Goal: Use online tool/utility: Utilize a website feature to perform a specific function

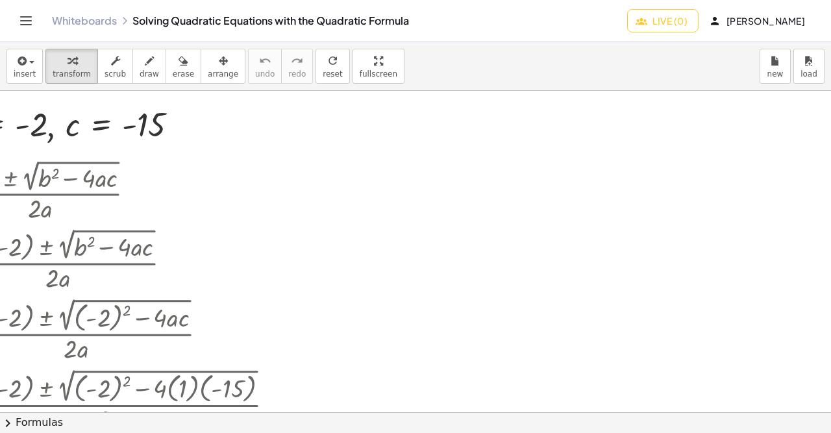
scroll to position [199, 490]
click at [28, 64] on div "button" at bounding box center [25, 61] width 22 height 16
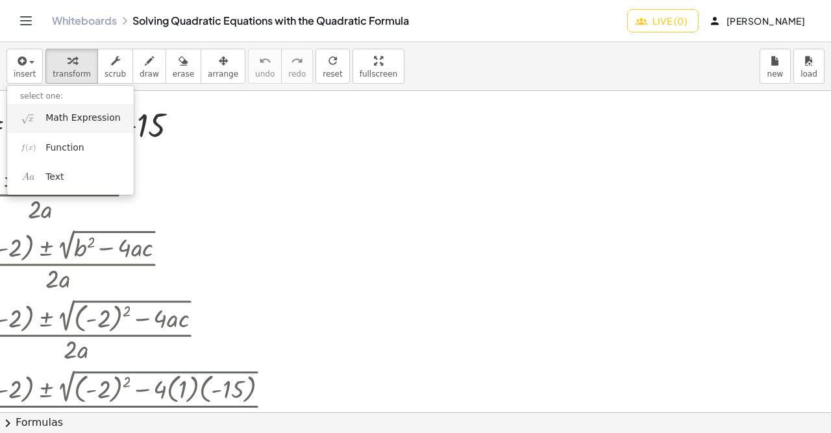
click at [64, 120] on span "Math Expression" at bounding box center [82, 118] width 75 height 13
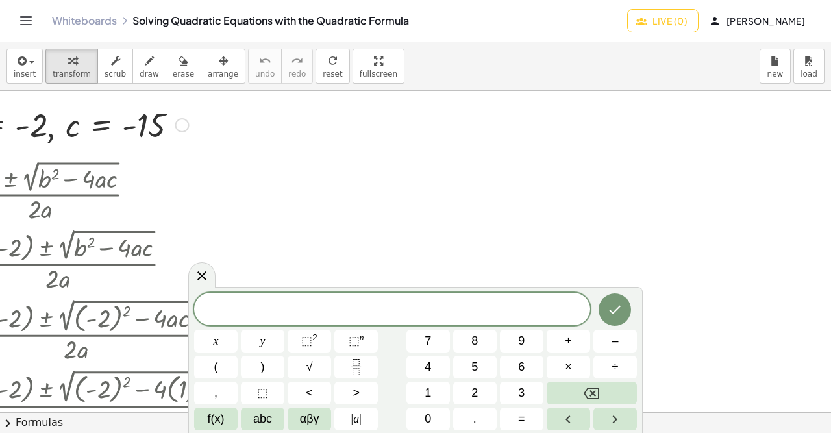
scroll to position [12, 0]
click at [440, 306] on span "​" at bounding box center [392, 310] width 396 height 18
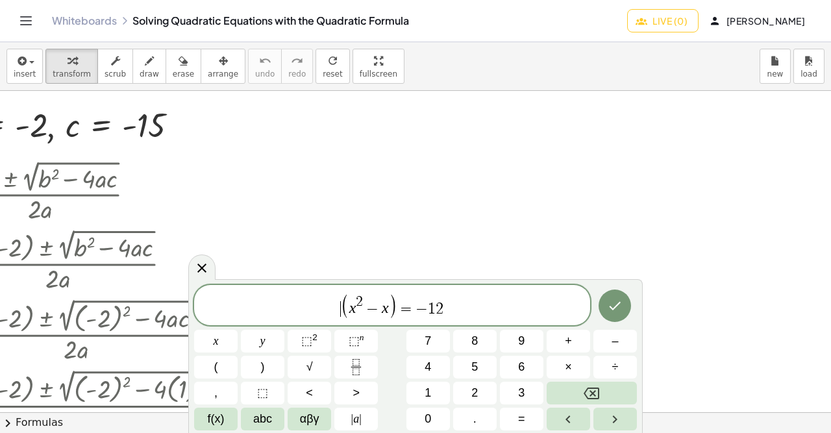
click at [396, 302] on span "​ ( x 2 − x ) = − 1 2" at bounding box center [392, 306] width 396 height 27
click at [425, 308] on span "−" at bounding box center [421, 309] width 12 height 16
click at [397, 315] on span "=" at bounding box center [405, 309] width 19 height 16
click at [413, 311] on span "+" at bounding box center [413, 310] width 12 height 16
click at [472, 312] on span "x 2 − x = ​ 1 2" at bounding box center [392, 307] width 396 height 23
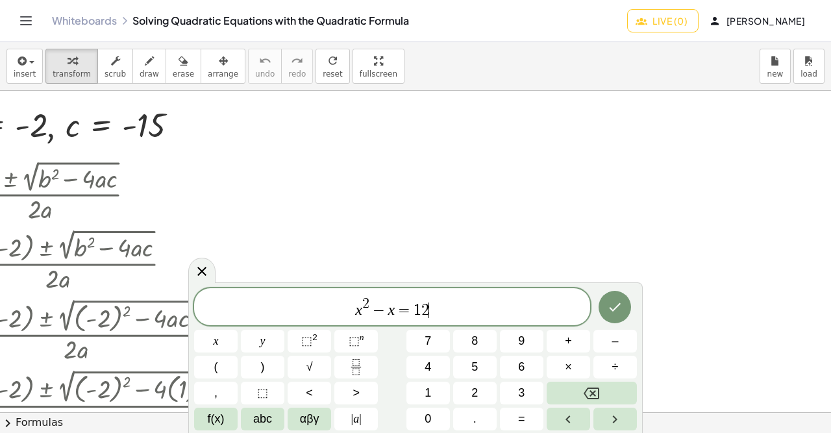
click at [354, 312] on span "x 2 − x = 1 2 ​" at bounding box center [392, 307] width 396 height 23
click at [410, 309] on span "=" at bounding box center [403, 310] width 19 height 16
click at [433, 311] on span "x 2 − x = ​ 1 2" at bounding box center [392, 307] width 396 height 23
click at [611, 308] on icon "Done" at bounding box center [615, 305] width 12 height 8
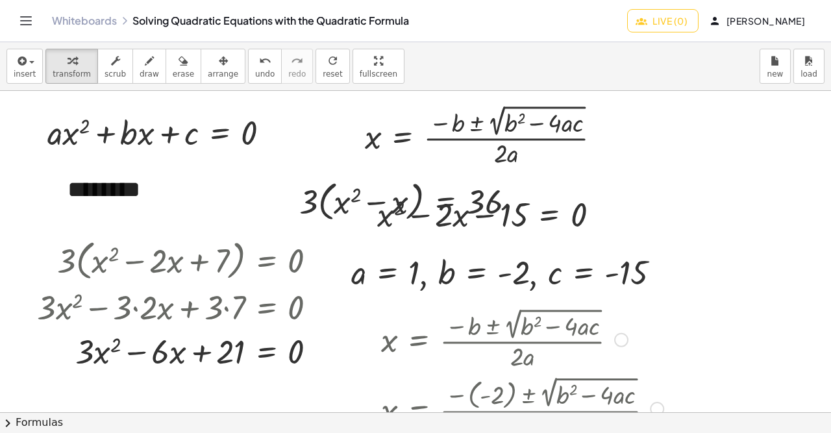
scroll to position [0, 8]
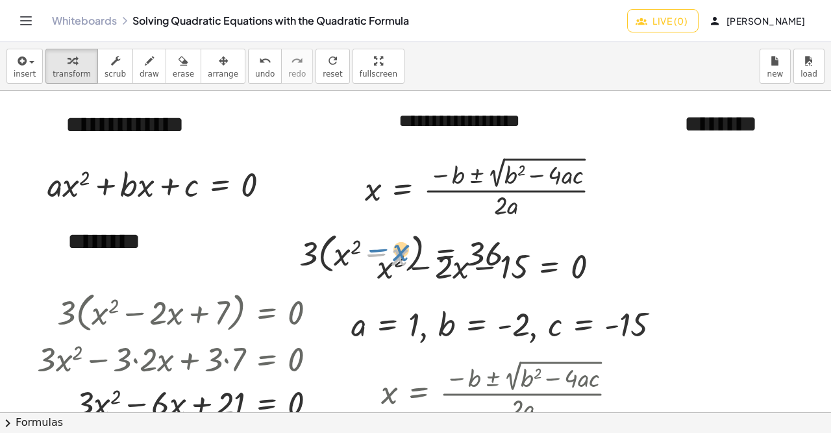
click at [385, 247] on div at bounding box center [412, 252] width 239 height 49
click at [208, 79] on span "arrange" at bounding box center [223, 73] width 30 height 9
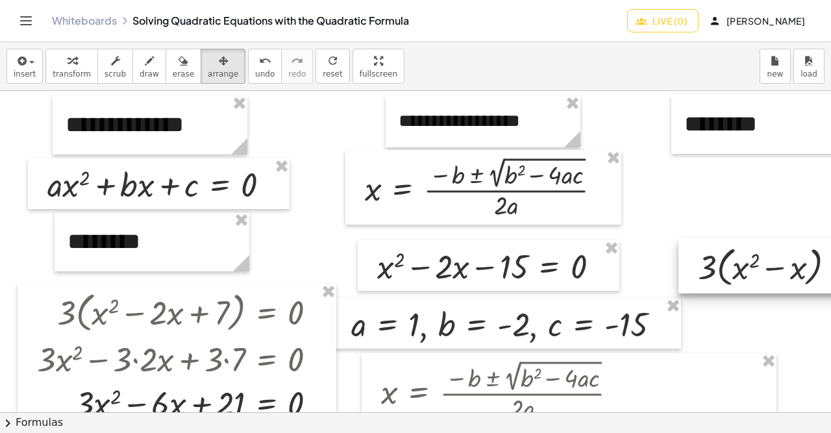
drag, startPoint x: 428, startPoint y: 247, endPoint x: 830, endPoint y: 259, distance: 402.4
click at [830, 259] on html "**********" at bounding box center [415, 216] width 831 height 433
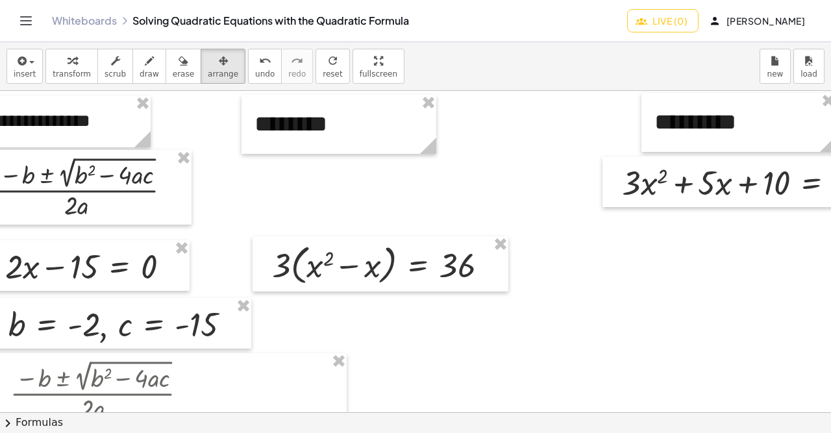
scroll to position [0, 439]
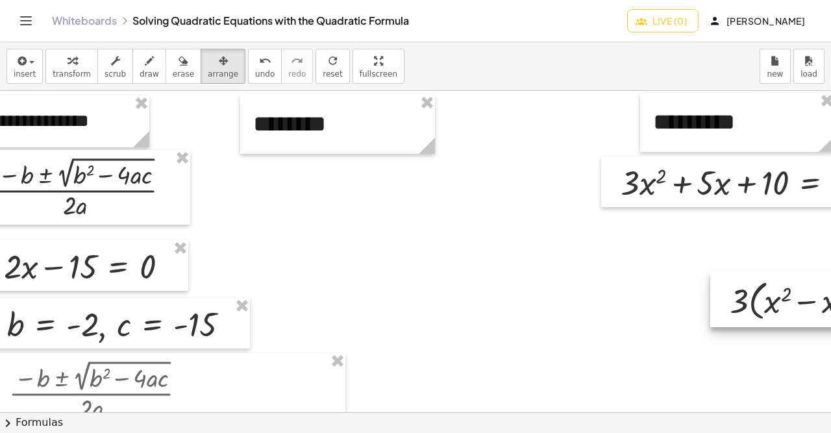
drag, startPoint x: 367, startPoint y: 273, endPoint x: 830, endPoint y: 316, distance: 465.3
click at [830, 316] on html "**********" at bounding box center [415, 216] width 831 height 433
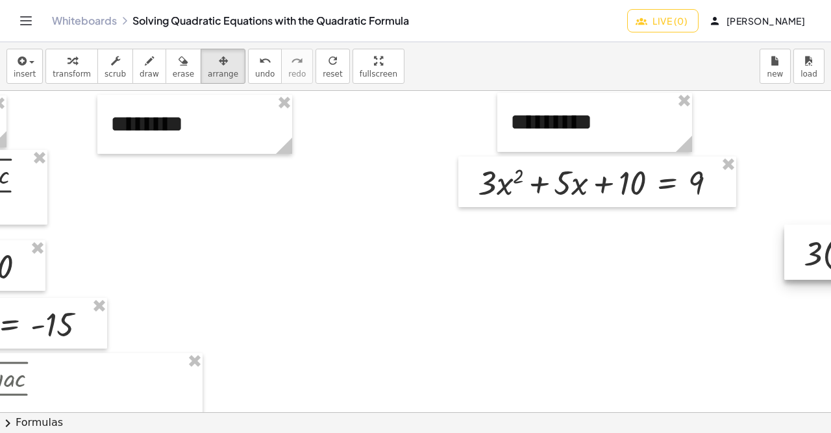
drag, startPoint x: 626, startPoint y: 302, endPoint x: 830, endPoint y: 249, distance: 210.6
click at [830, 249] on html "**********" at bounding box center [415, 216] width 831 height 433
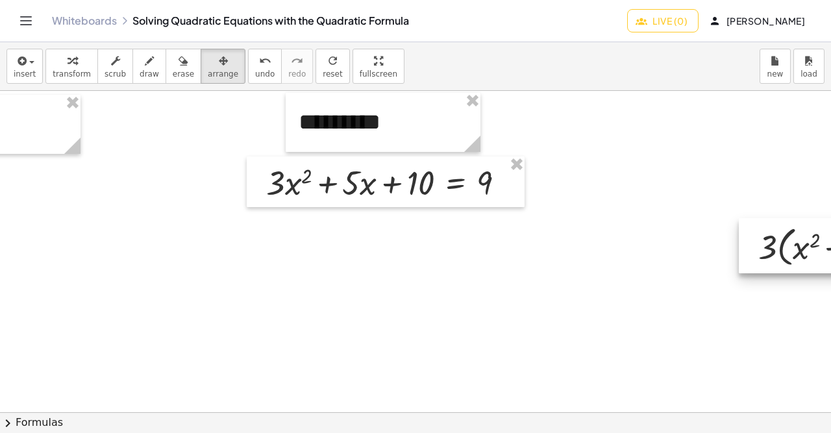
drag, startPoint x: 649, startPoint y: 256, endPoint x: 830, endPoint y: 260, distance: 180.4
click at [830, 260] on html "**********" at bounding box center [415, 216] width 831 height 433
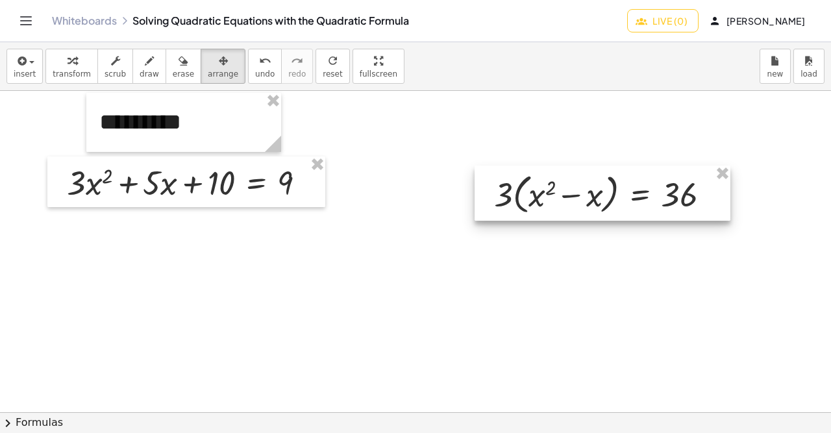
drag, startPoint x: 666, startPoint y: 250, endPoint x: 568, endPoint y: 191, distance: 114.6
click at [568, 191] on div at bounding box center [602, 193] width 256 height 56
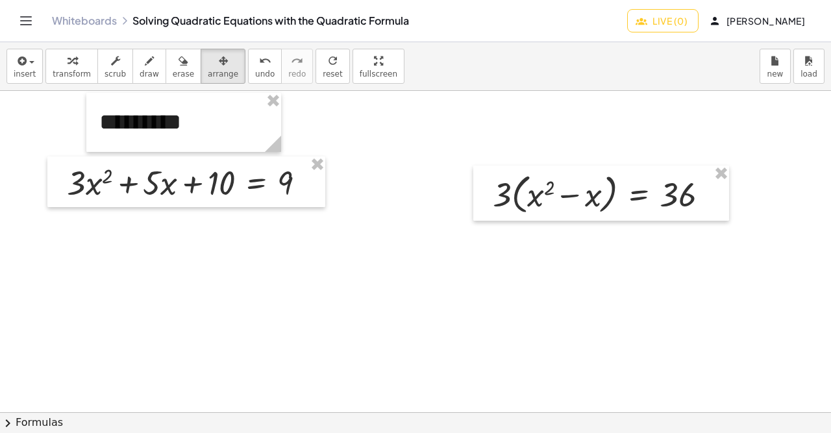
click at [60, 61] on div "button" at bounding box center [72, 61] width 38 height 16
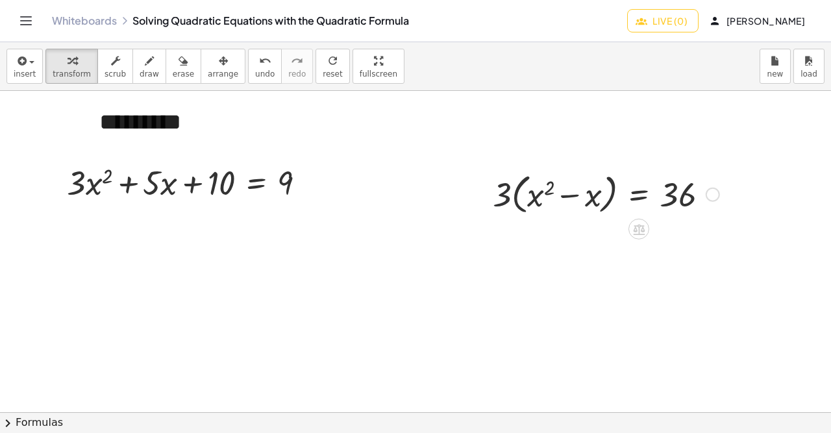
click at [508, 189] on div at bounding box center [605, 193] width 239 height 49
drag, startPoint x: 508, startPoint y: 189, endPoint x: 690, endPoint y: 194, distance: 182.4
click at [690, 194] on div at bounding box center [605, 193] width 239 height 49
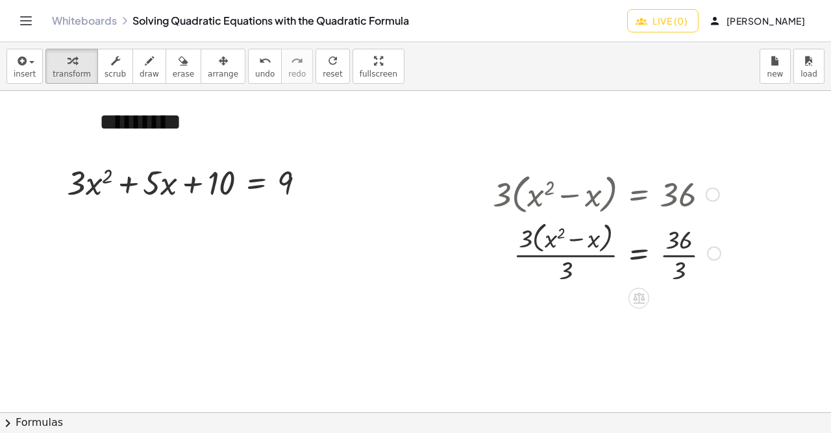
click at [679, 256] on div at bounding box center [606, 251] width 241 height 69
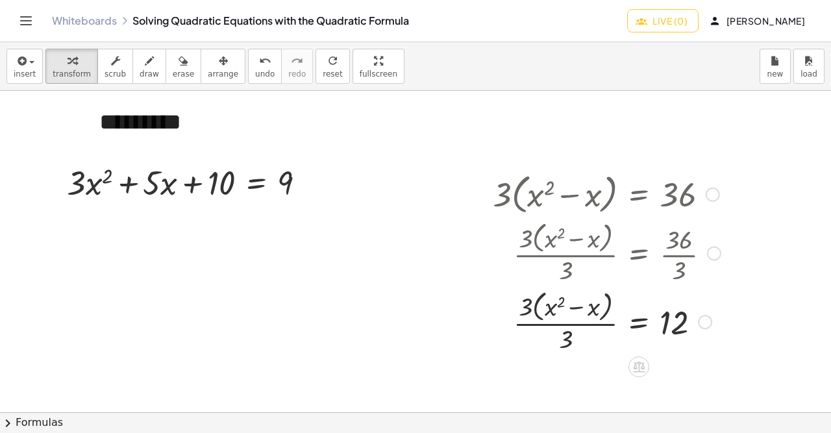
click at [570, 326] on div at bounding box center [606, 320] width 241 height 69
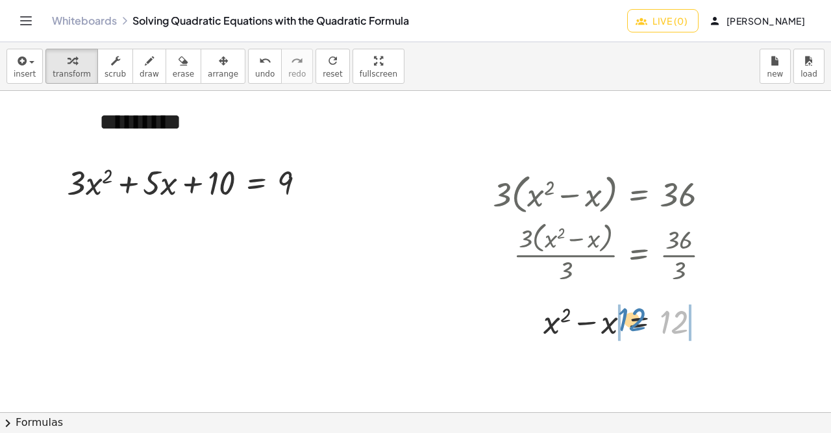
drag, startPoint x: 670, startPoint y: 328, endPoint x: 615, endPoint y: 326, distance: 55.2
click at [615, 326] on div at bounding box center [606, 320] width 241 height 44
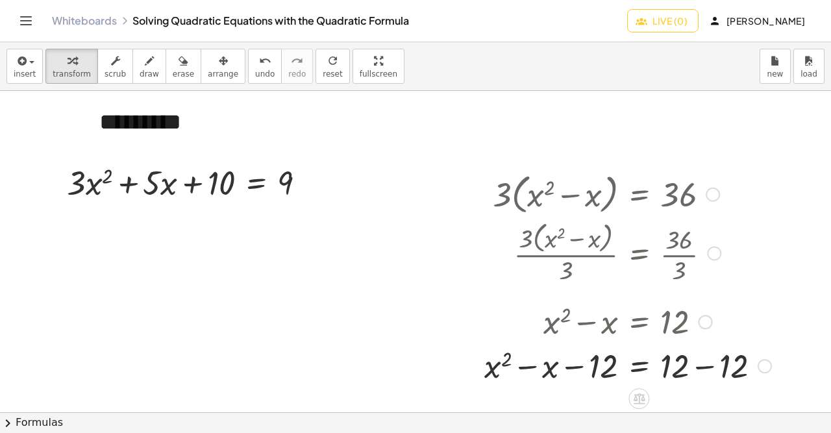
click at [710, 365] on div at bounding box center [628, 365] width 300 height 44
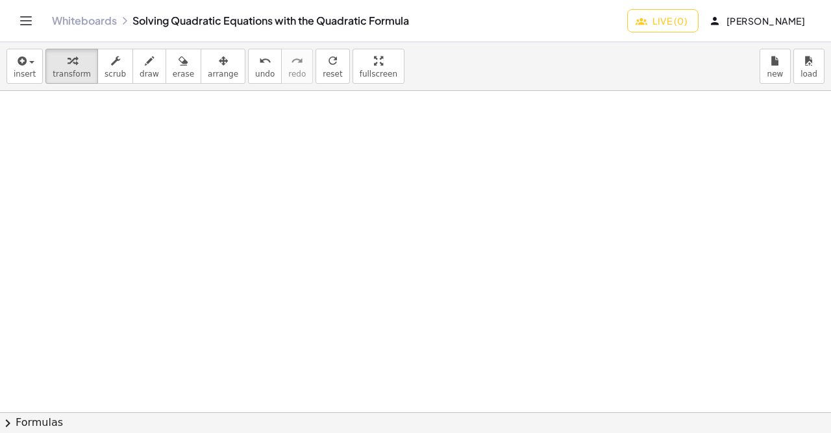
scroll to position [223, 992]
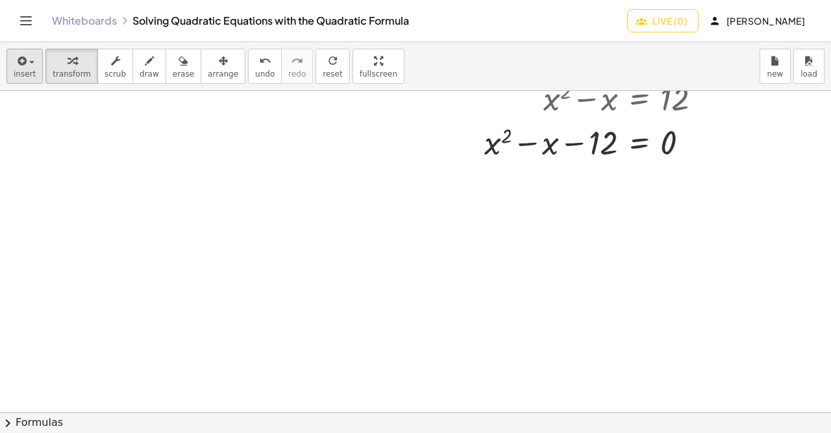
click at [30, 77] on span "insert" at bounding box center [25, 73] width 22 height 9
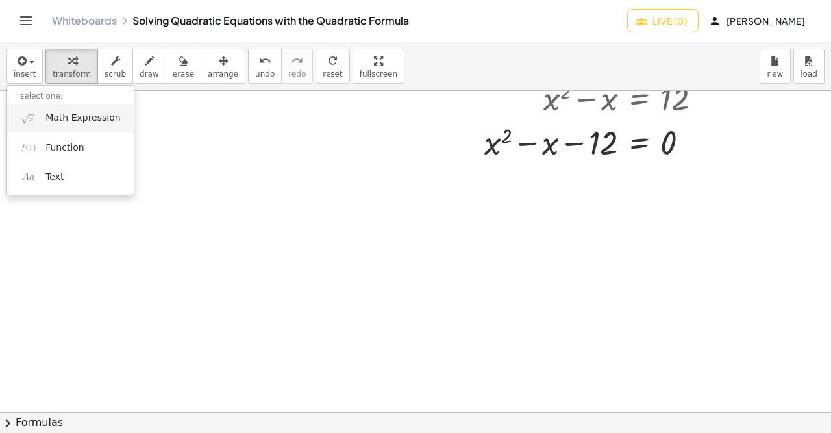
click at [40, 116] on link "Math Expression" at bounding box center [70, 118] width 127 height 29
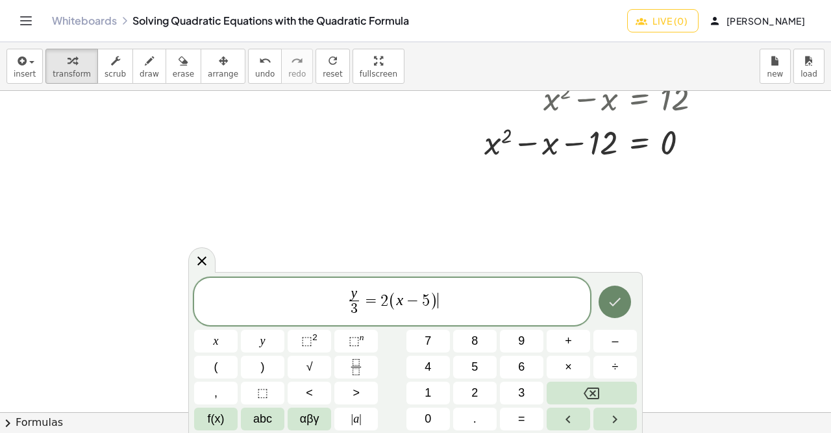
click at [611, 299] on icon "Done" at bounding box center [615, 302] width 16 height 16
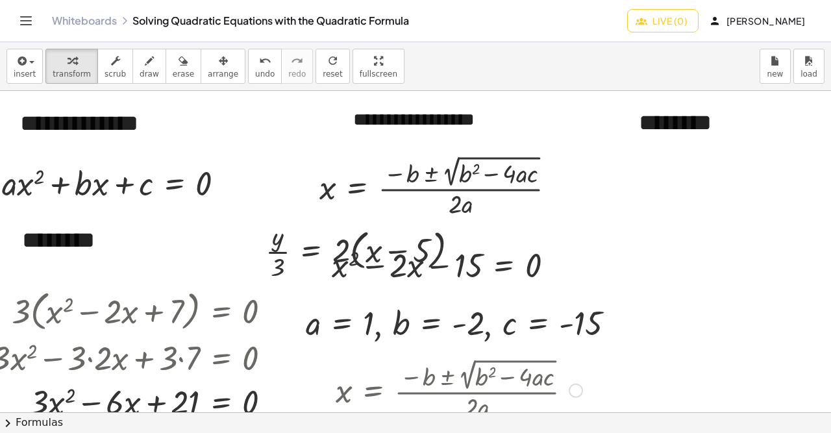
scroll to position [0, 53]
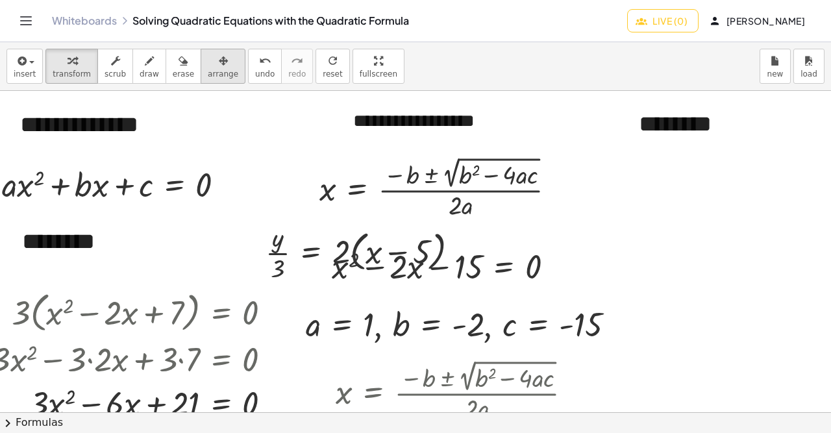
click at [212, 67] on div "button" at bounding box center [223, 61] width 30 height 16
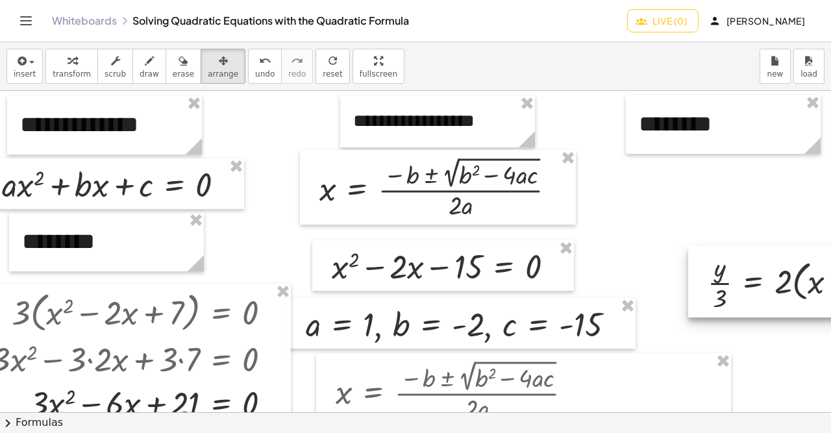
drag, startPoint x: 388, startPoint y: 247, endPoint x: 830, endPoint y: 277, distance: 442.9
click at [830, 277] on html "**********" at bounding box center [415, 216] width 831 height 433
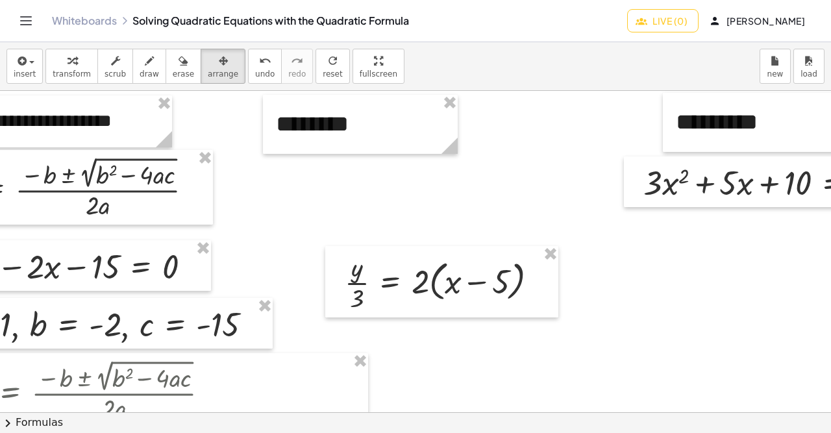
scroll to position [0, 723]
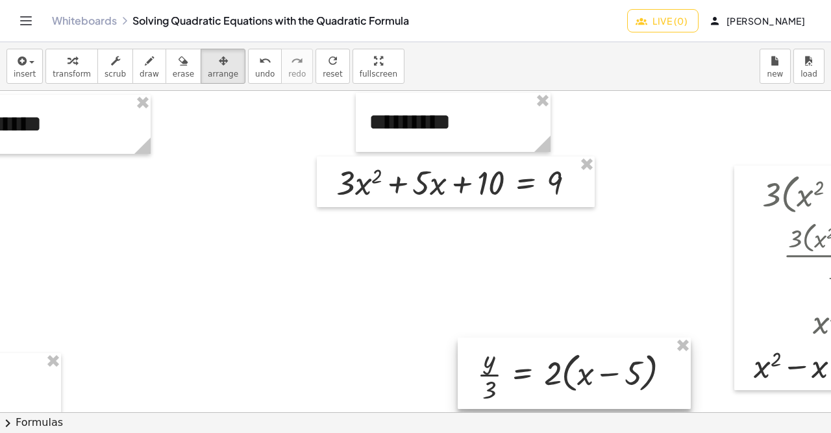
drag, startPoint x: 220, startPoint y: 294, endPoint x: 659, endPoint y: 385, distance: 447.9
click at [659, 385] on div at bounding box center [573, 372] width 233 height 71
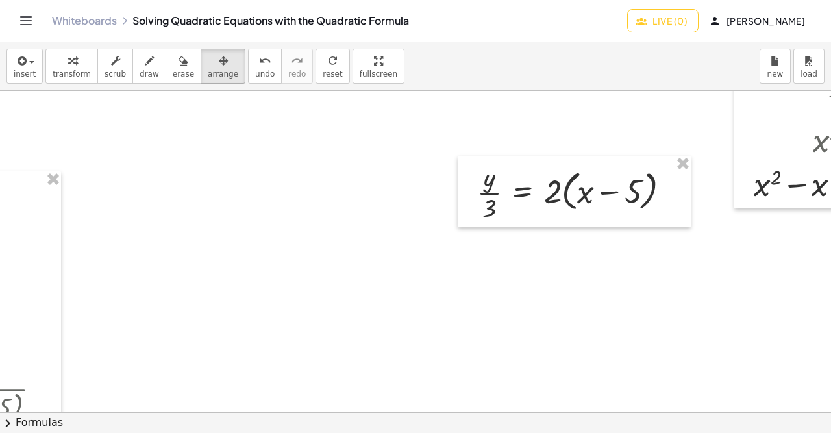
scroll to position [235, 723]
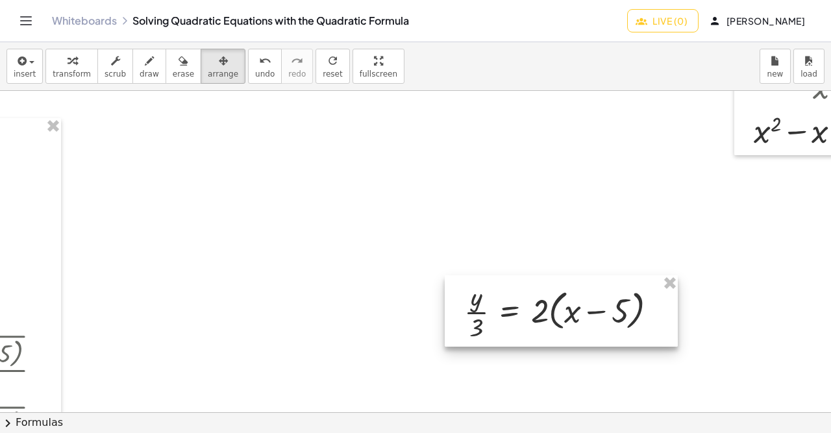
drag, startPoint x: 570, startPoint y: 155, endPoint x: 557, endPoint y: 328, distance: 173.1
click at [558, 328] on div at bounding box center [560, 310] width 233 height 71
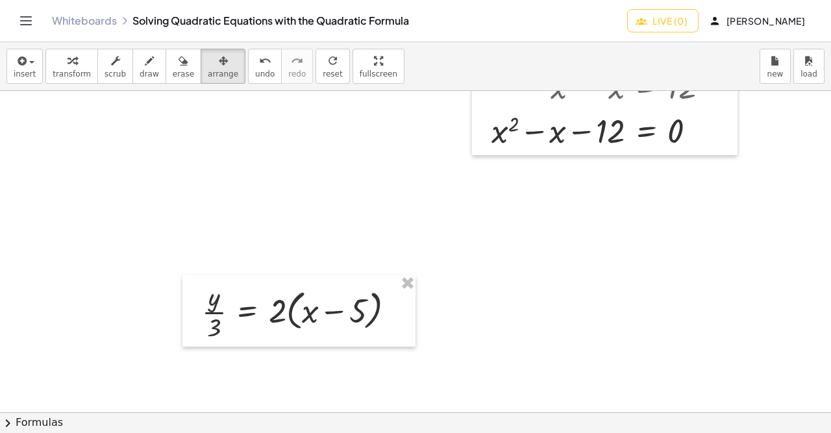
scroll to position [235, 992]
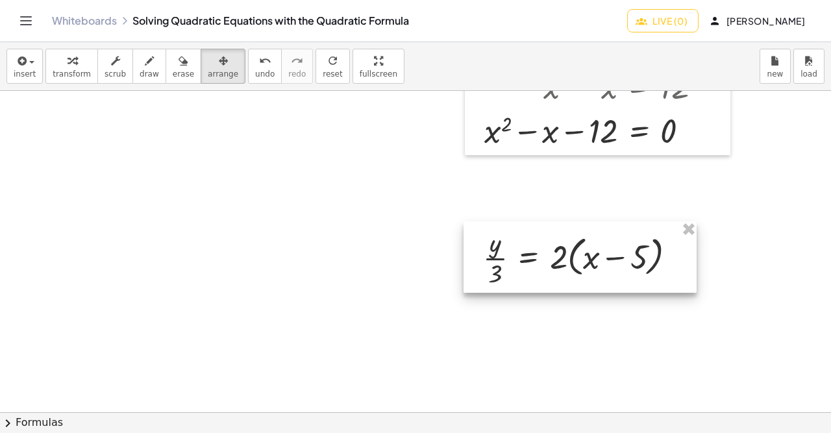
drag, startPoint x: 316, startPoint y: 292, endPoint x: 605, endPoint y: 238, distance: 294.3
click at [605, 238] on div at bounding box center [579, 256] width 233 height 71
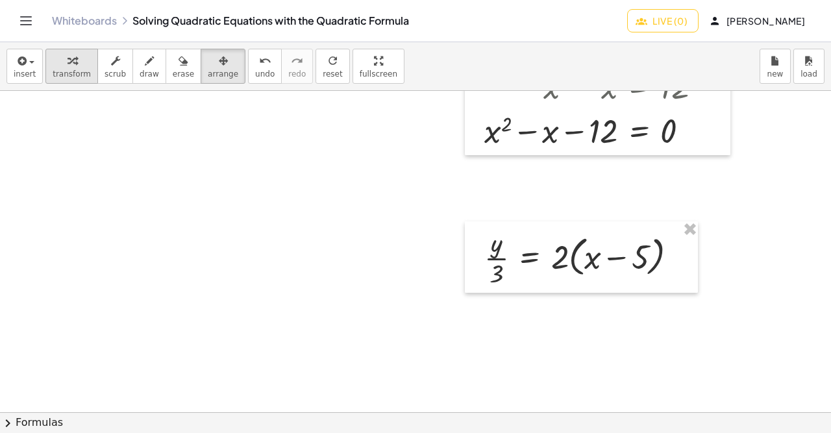
click at [72, 71] on span "transform" at bounding box center [72, 73] width 38 height 9
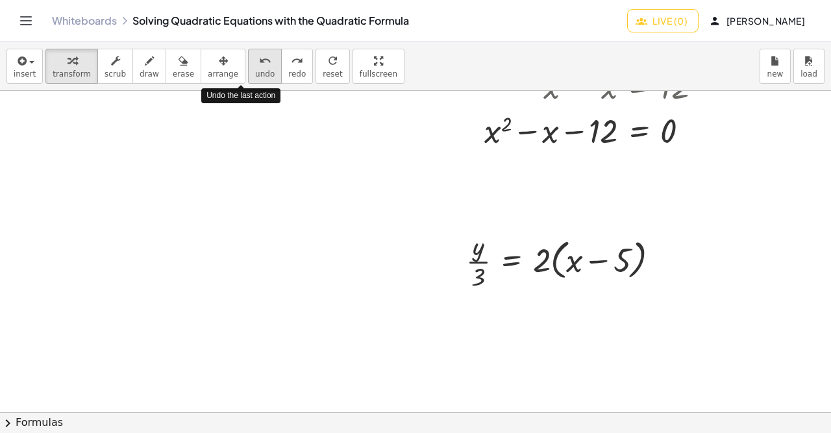
click at [254, 77] on button "undo undo" at bounding box center [265, 66] width 34 height 35
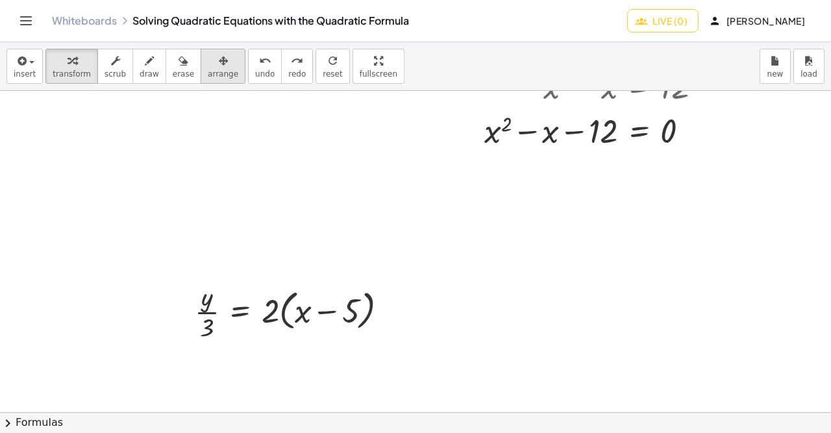
click at [219, 67] on icon "button" at bounding box center [223, 61] width 9 height 16
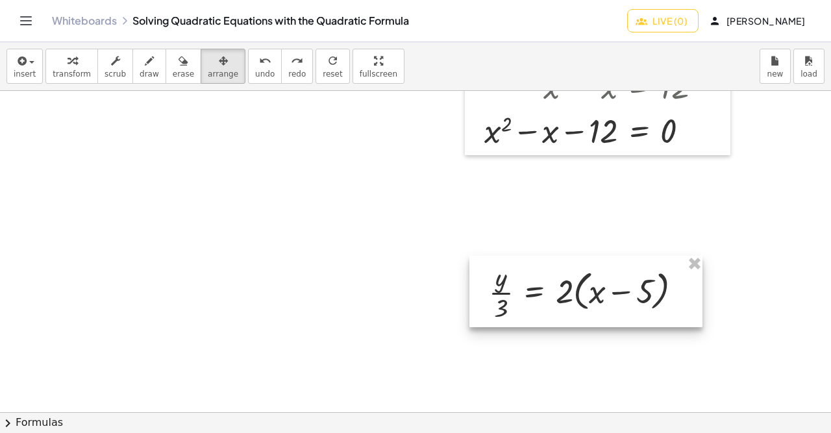
drag, startPoint x: 328, startPoint y: 296, endPoint x: 542, endPoint y: 290, distance: 214.8
click at [542, 290] on div at bounding box center [585, 291] width 233 height 71
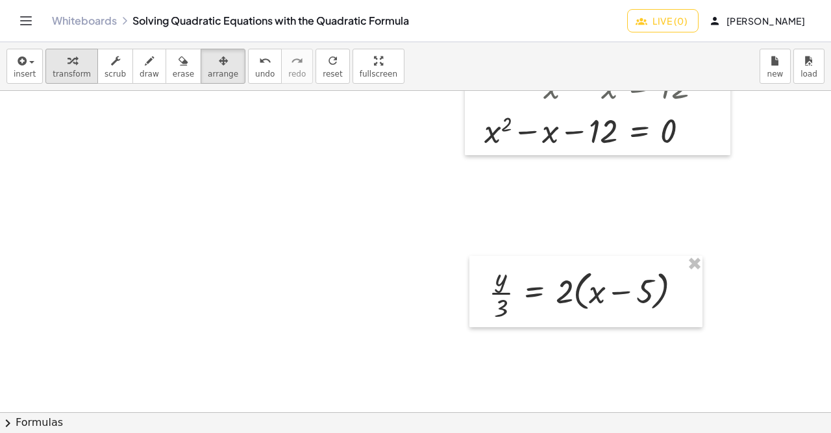
click at [67, 66] on icon "button" at bounding box center [71, 61] width 9 height 16
click at [570, 293] on div at bounding box center [590, 291] width 217 height 65
click at [566, 293] on div at bounding box center [590, 291] width 217 height 65
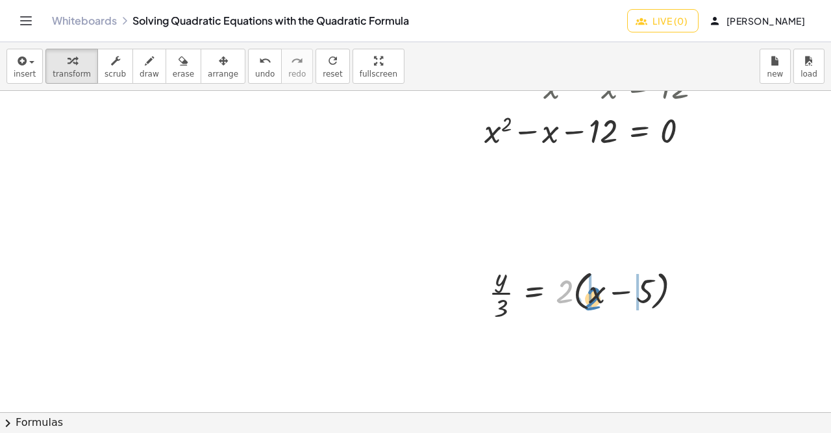
drag, startPoint x: 566, startPoint y: 293, endPoint x: 594, endPoint y: 300, distance: 28.8
click at [594, 300] on div at bounding box center [590, 291] width 217 height 65
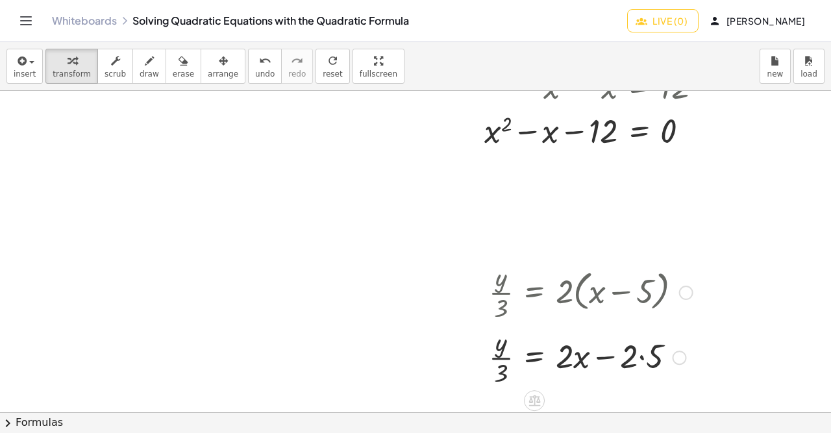
scroll to position [328, 992]
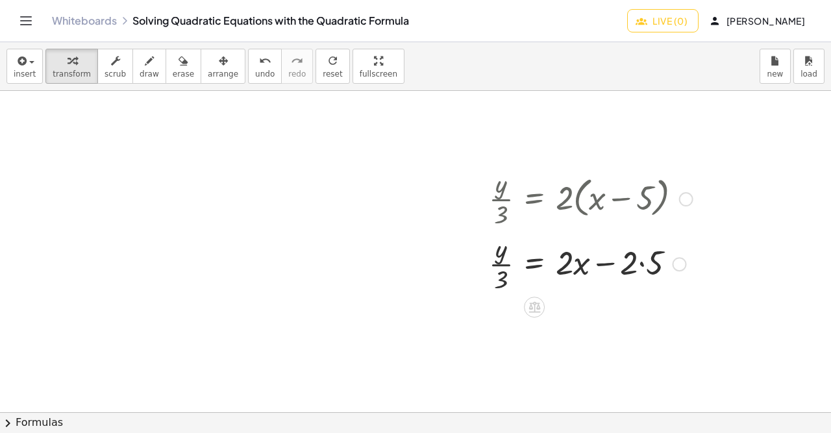
click at [640, 258] on div at bounding box center [590, 262] width 217 height 65
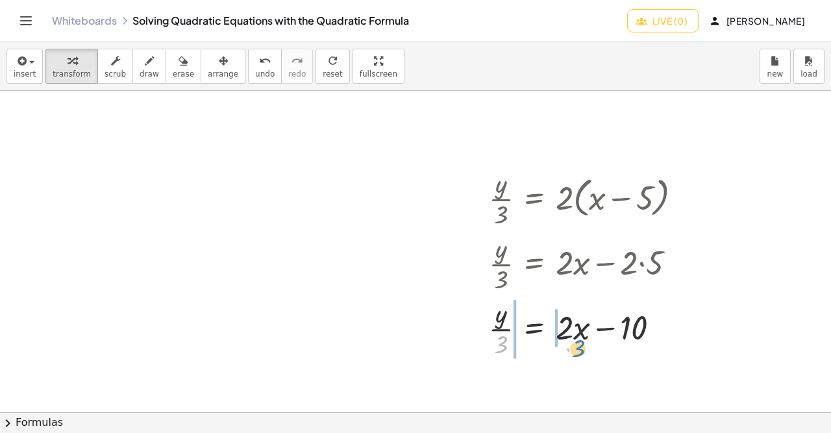
drag, startPoint x: 507, startPoint y: 342, endPoint x: 577, endPoint y: 345, distance: 70.1
click at [577, 345] on div at bounding box center [590, 327] width 217 height 65
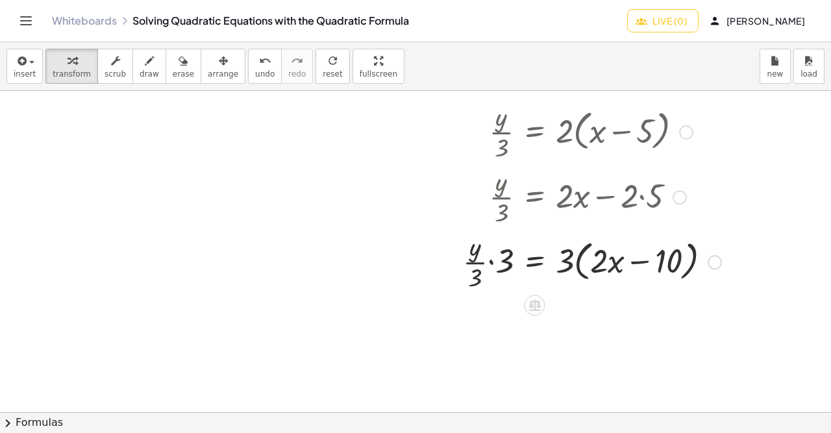
scroll to position [400, 992]
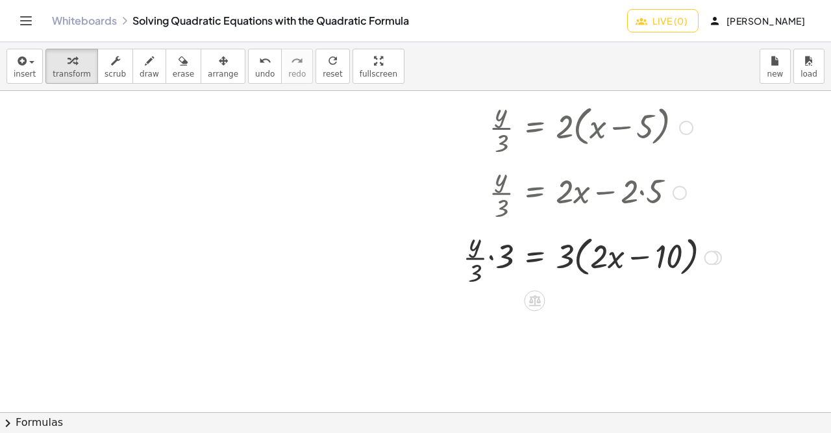
click at [492, 262] on div at bounding box center [591, 256] width 271 height 65
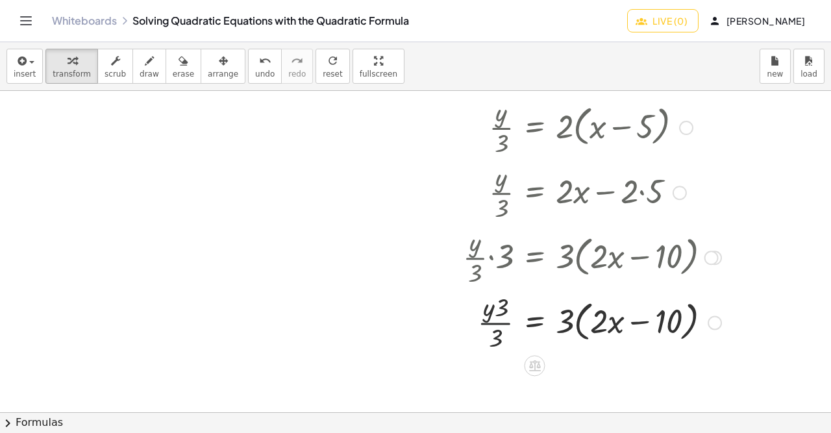
click at [505, 326] on div at bounding box center [591, 321] width 271 height 65
click at [500, 322] on div at bounding box center [591, 321] width 271 height 65
click at [498, 322] on div at bounding box center [591, 321] width 271 height 65
click at [495, 324] on div at bounding box center [591, 321] width 271 height 65
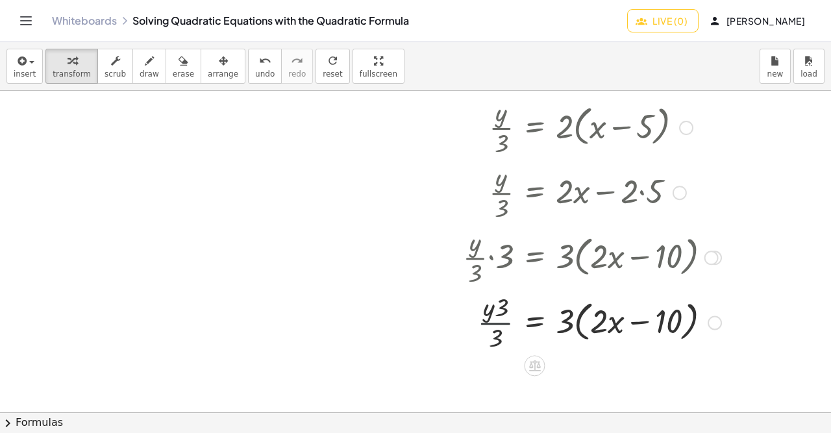
click at [495, 324] on div at bounding box center [591, 321] width 271 height 65
drag, startPoint x: 505, startPoint y: 308, endPoint x: 505, endPoint y: 322, distance: 14.9
click at [505, 322] on div at bounding box center [591, 321] width 271 height 65
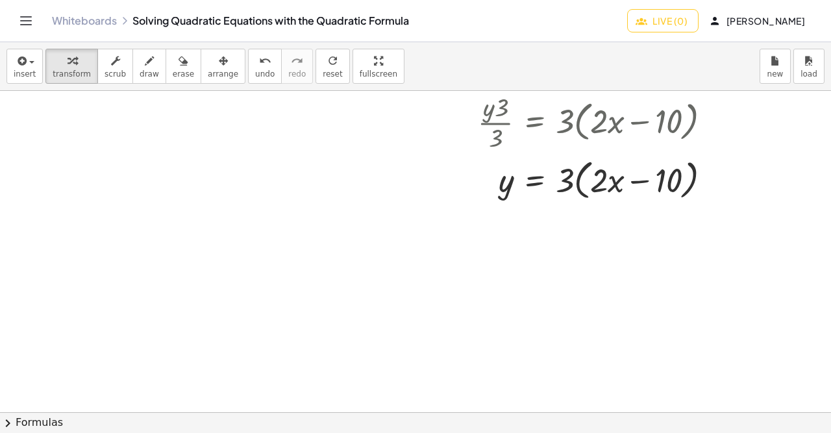
scroll to position [600, 992]
click at [565, 180] on div at bounding box center [591, 178] width 271 height 49
drag, startPoint x: 564, startPoint y: 186, endPoint x: 595, endPoint y: 188, distance: 31.3
click at [595, 188] on div at bounding box center [591, 178] width 271 height 49
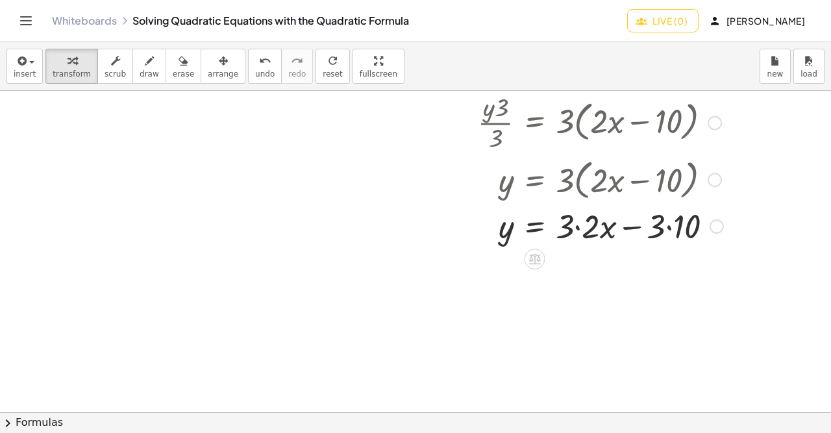
click at [581, 223] on div at bounding box center [592, 225] width 273 height 44
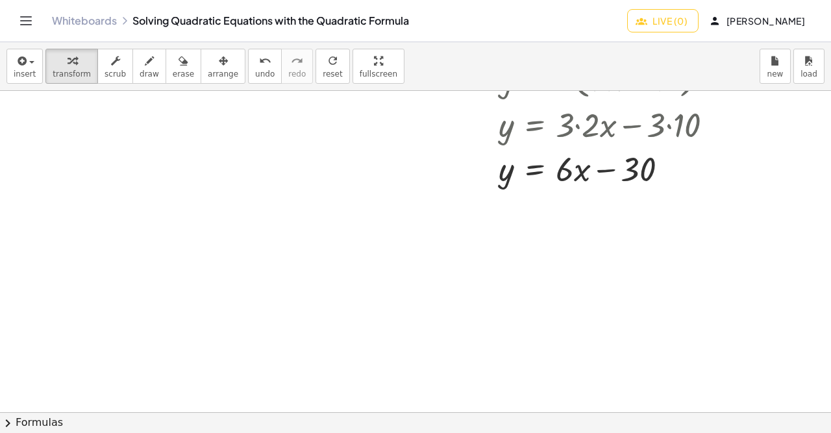
scroll to position [702, 992]
click at [563, 170] on div at bounding box center [592, 167] width 273 height 44
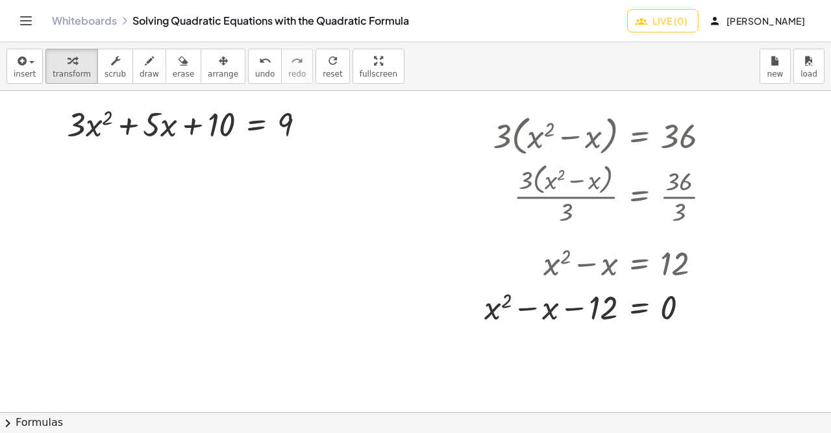
scroll to position [0, 992]
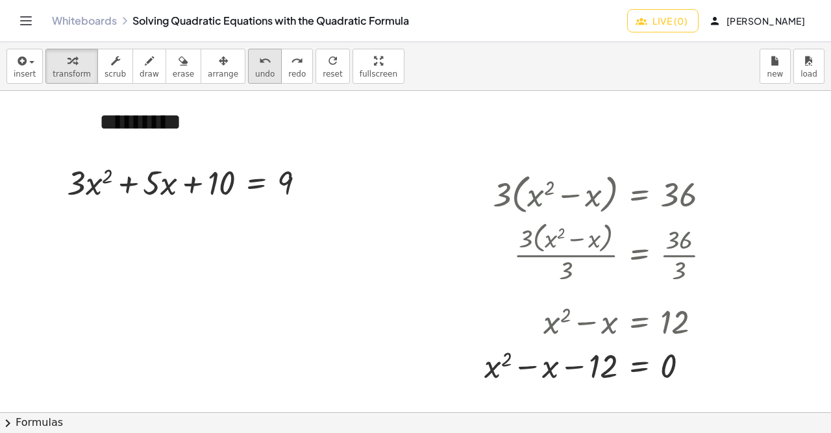
click at [251, 60] on button "undo undo" at bounding box center [265, 66] width 34 height 35
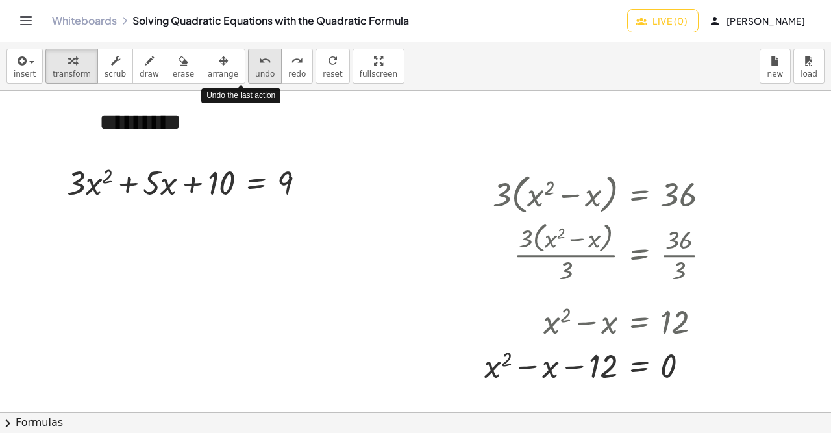
click at [251, 60] on button "undo undo" at bounding box center [265, 66] width 34 height 35
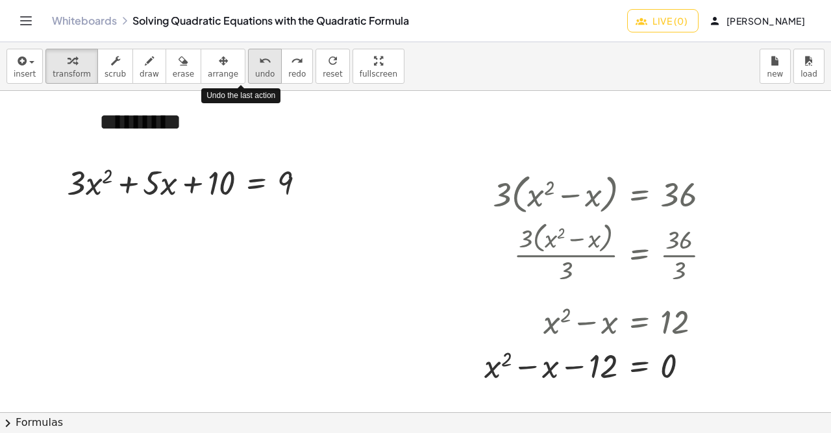
click at [251, 60] on button "undo undo" at bounding box center [265, 66] width 34 height 35
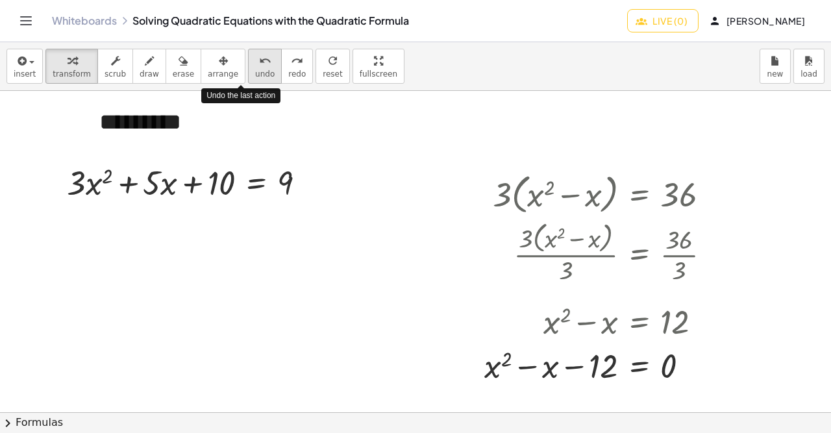
click at [251, 60] on button "undo undo" at bounding box center [265, 66] width 34 height 35
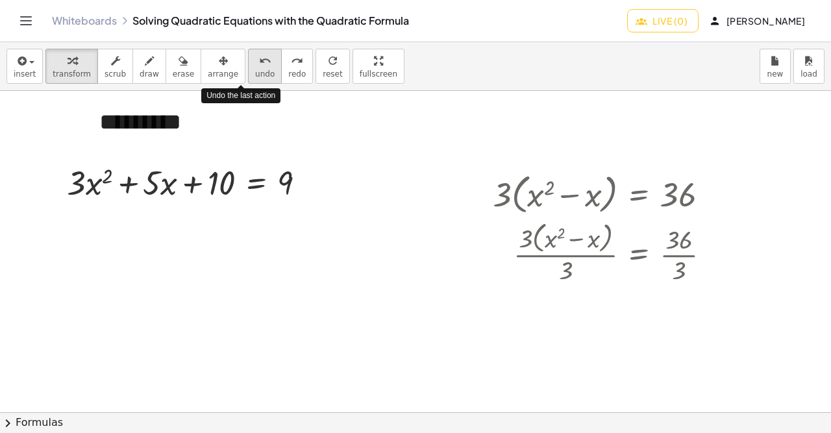
click at [251, 60] on button "undo undo" at bounding box center [265, 66] width 34 height 35
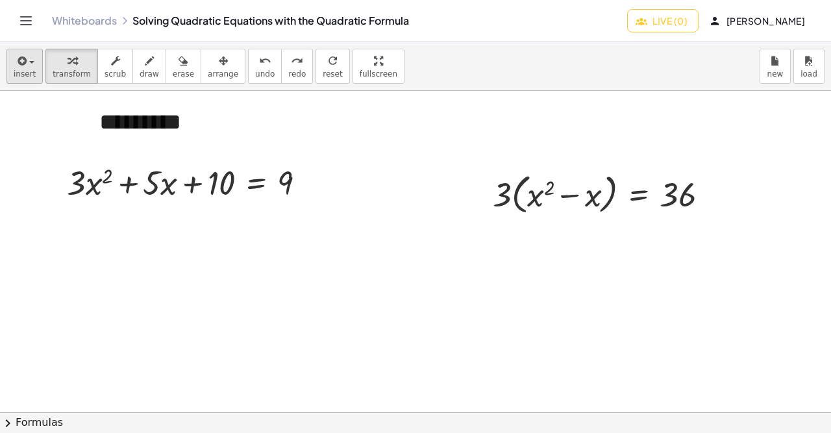
click at [34, 75] on button "insert" at bounding box center [24, 66] width 36 height 35
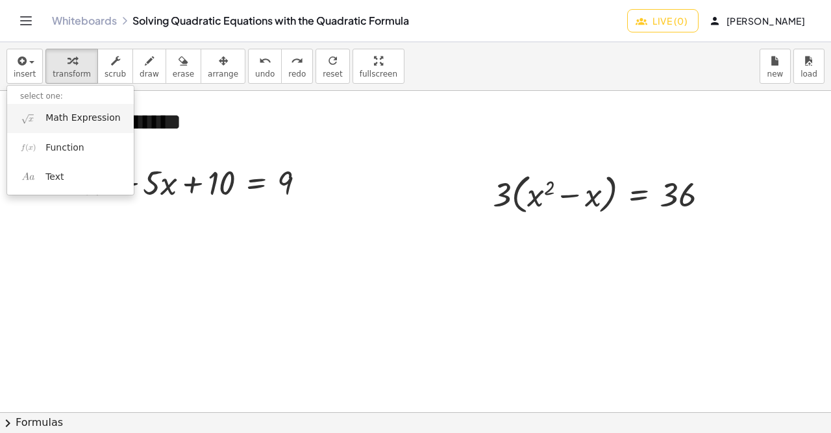
click at [85, 112] on span "Math Expression" at bounding box center [82, 118] width 75 height 13
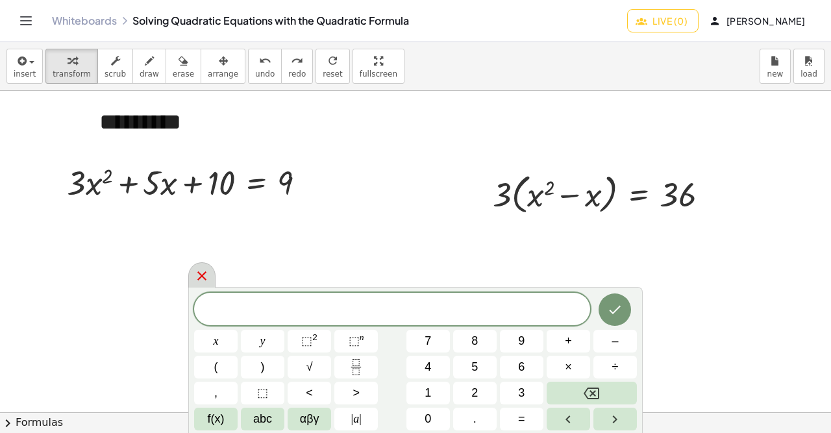
click at [199, 273] on icon at bounding box center [201, 275] width 9 height 9
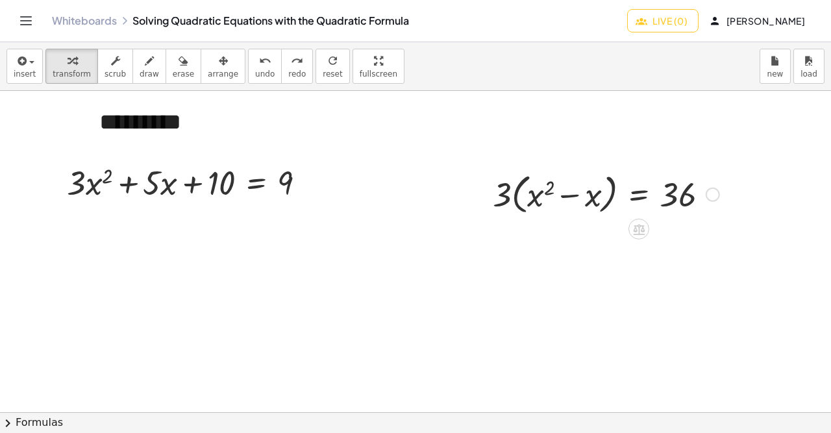
click at [557, 195] on div at bounding box center [605, 193] width 239 height 49
click at [28, 58] on div "button" at bounding box center [25, 61] width 22 height 16
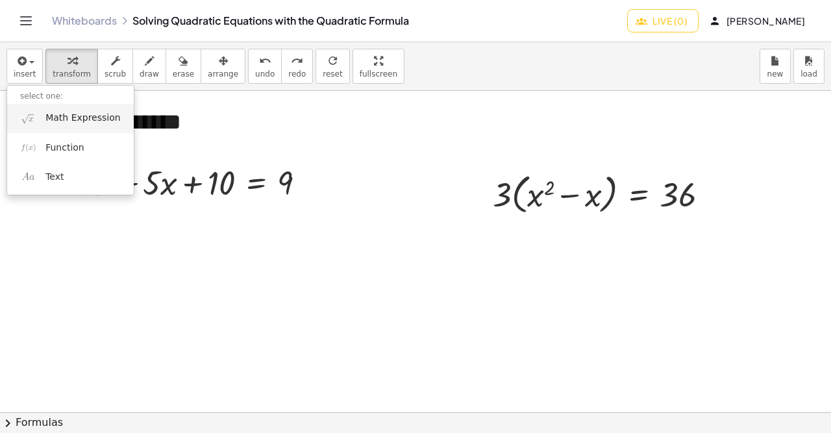
click at [75, 121] on span "Math Expression" at bounding box center [82, 118] width 75 height 13
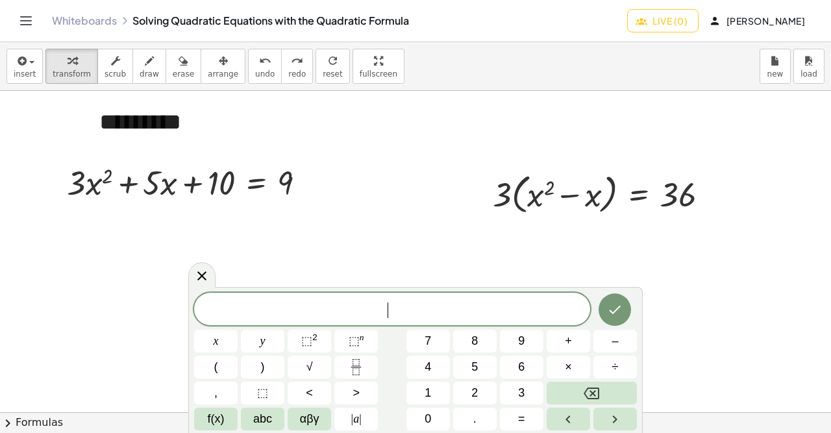
click at [485, 306] on span "​" at bounding box center [392, 310] width 396 height 18
click at [467, 296] on div "x y ⬚ 2 ⬚ n 7 8 9 + – ( ) √ 4 5 6 × ÷ , ⬚ < > 1 2 3 f(x) abc αβγ | a | 0 . =" at bounding box center [415, 359] width 454 height 147
click at [467, 297] on div "​" at bounding box center [392, 309] width 396 height 32
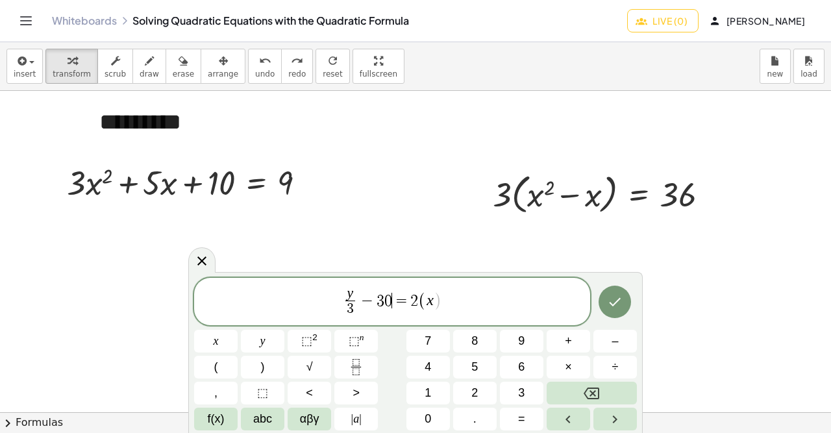
click at [467, 310] on span "y 3 ​ − 3 0 ​ = 2 ( x )" at bounding box center [392, 302] width 396 height 34
click at [421, 304] on span "(" at bounding box center [422, 300] width 8 height 19
click at [424, 304] on span "(" at bounding box center [422, 300] width 8 height 19
click at [621, 315] on button "Done" at bounding box center [614, 301] width 32 height 32
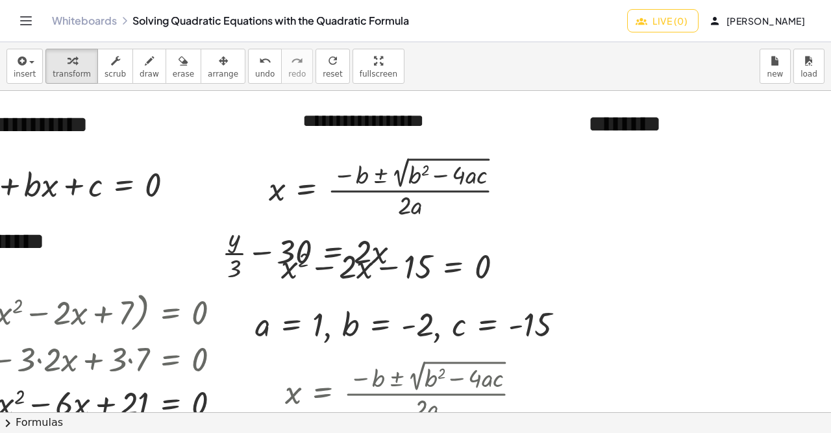
scroll to position [0, 0]
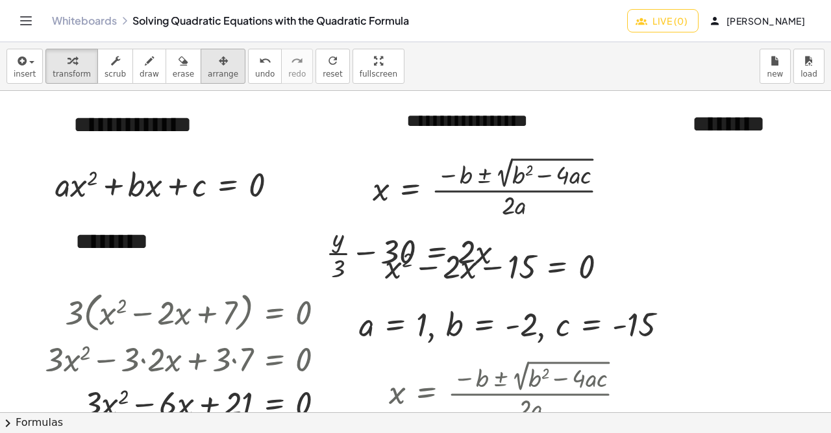
click at [208, 69] on span "arrange" at bounding box center [223, 73] width 30 height 9
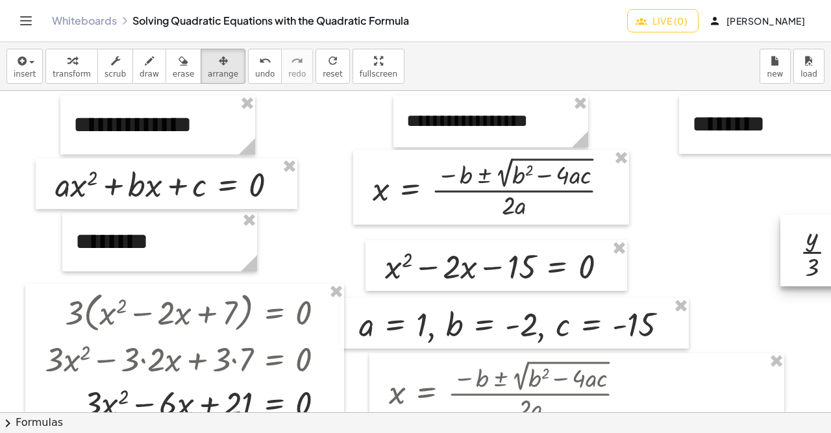
drag, startPoint x: 356, startPoint y: 260, endPoint x: 830, endPoint y: 259, distance: 473.6
click at [830, 259] on html "**********" at bounding box center [415, 216] width 831 height 433
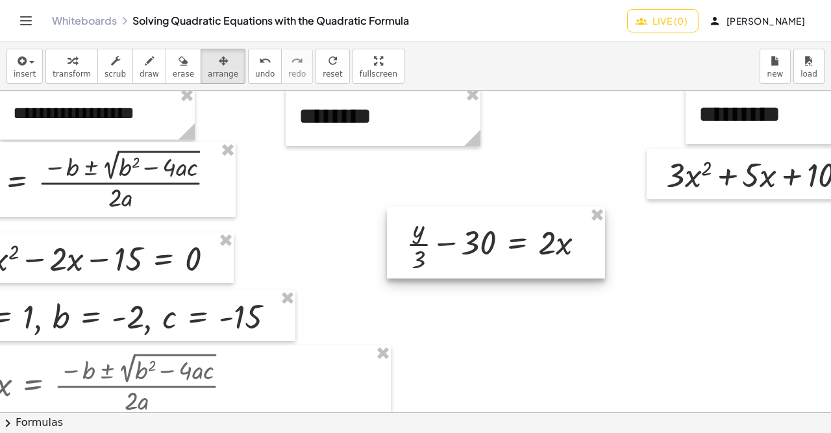
scroll to position [8, 393]
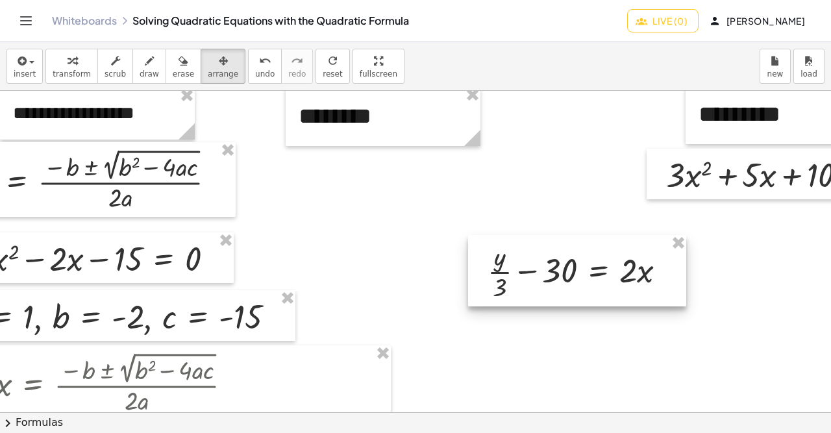
drag, startPoint x: 511, startPoint y: 239, endPoint x: 830, endPoint y: 285, distance: 321.8
click at [830, 285] on html "**********" at bounding box center [415, 216] width 831 height 433
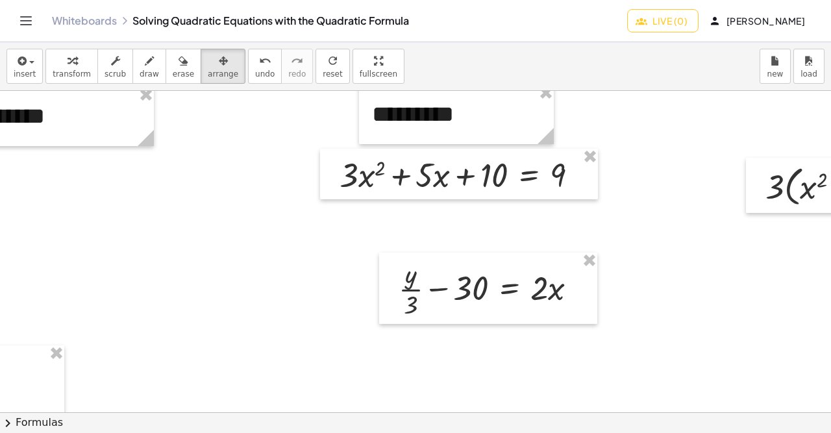
scroll to position [8, 720]
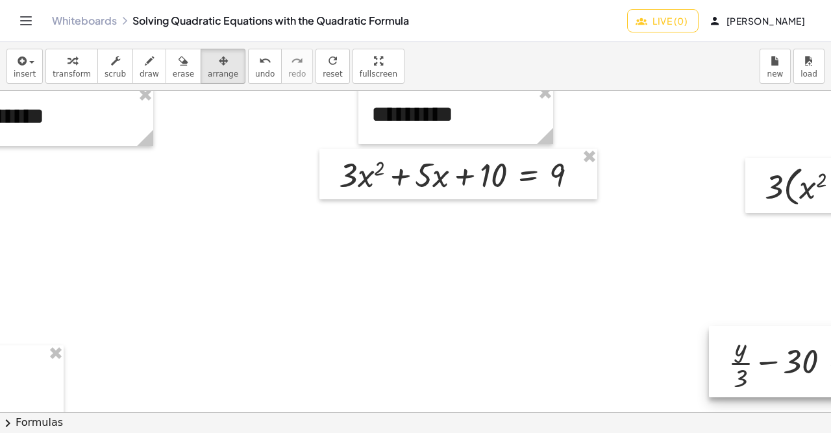
drag, startPoint x: 465, startPoint y: 266, endPoint x: 795, endPoint y: 339, distance: 337.7
click at [795, 339] on div at bounding box center [818, 361] width 218 height 71
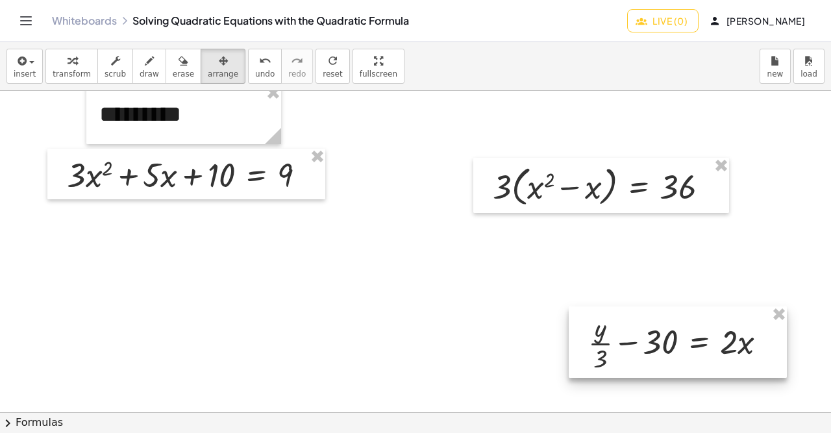
drag, startPoint x: 570, startPoint y: 345, endPoint x: 683, endPoint y: 328, distance: 114.2
click at [683, 327] on div at bounding box center [677, 341] width 218 height 71
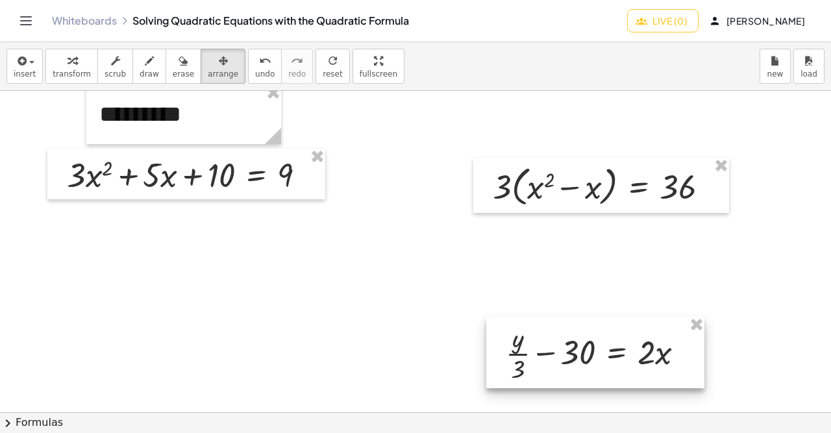
drag, startPoint x: 605, startPoint y: 316, endPoint x: 520, endPoint y: 326, distance: 86.2
click at [520, 326] on div at bounding box center [595, 352] width 218 height 71
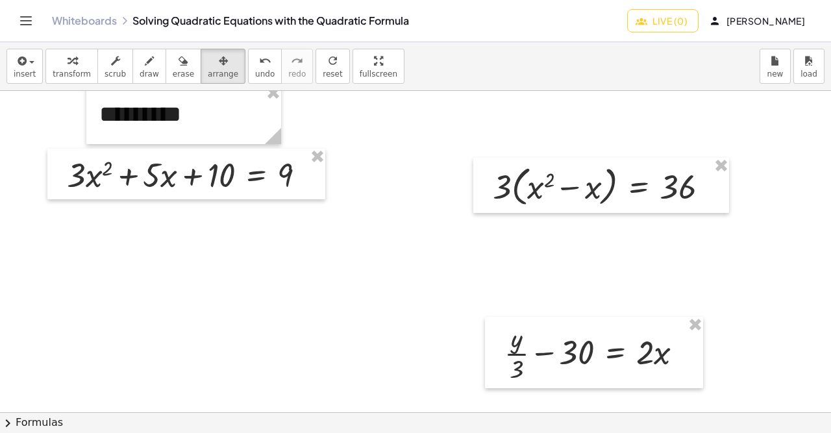
scroll to position [78, 992]
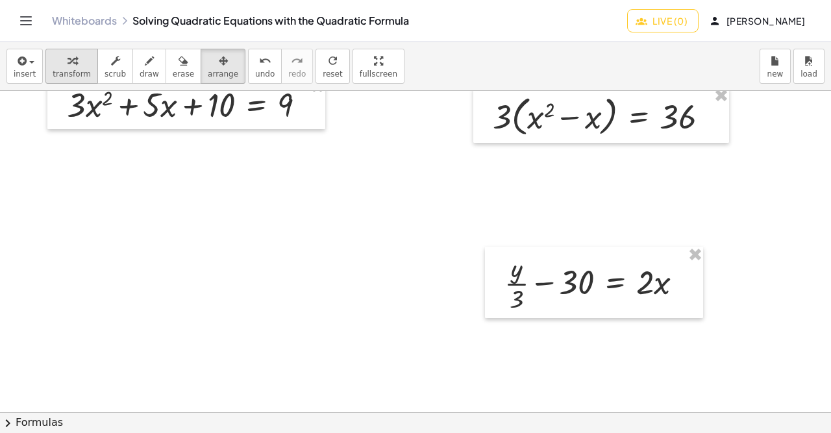
click at [69, 82] on button "transform" at bounding box center [71, 66] width 53 height 35
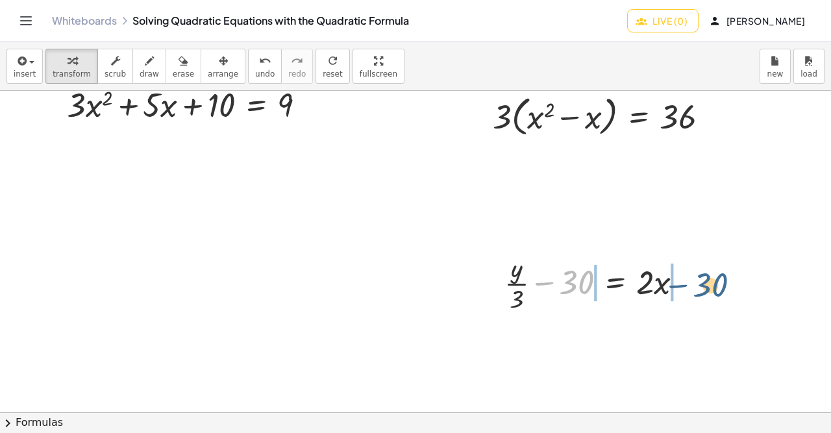
drag, startPoint x: 570, startPoint y: 282, endPoint x: 704, endPoint y: 284, distance: 133.7
click at [614, 284] on div "− 30 + · y · 3 − 30 = · 2 · x" at bounding box center [614, 284] width 0 height 0
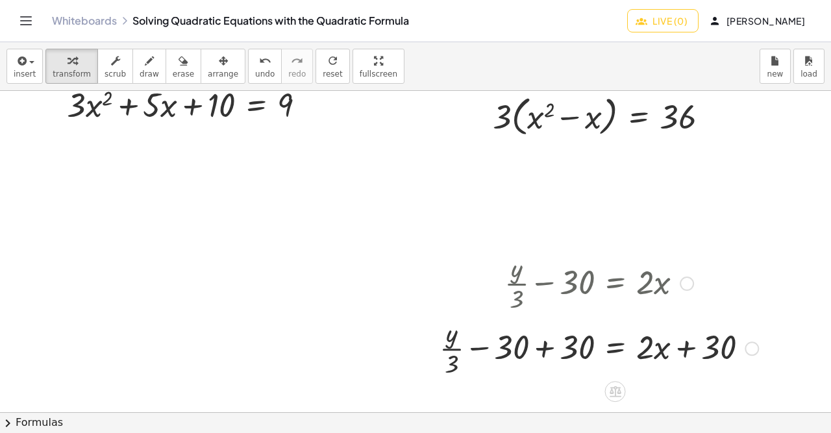
click at [548, 346] on div at bounding box center [599, 347] width 332 height 65
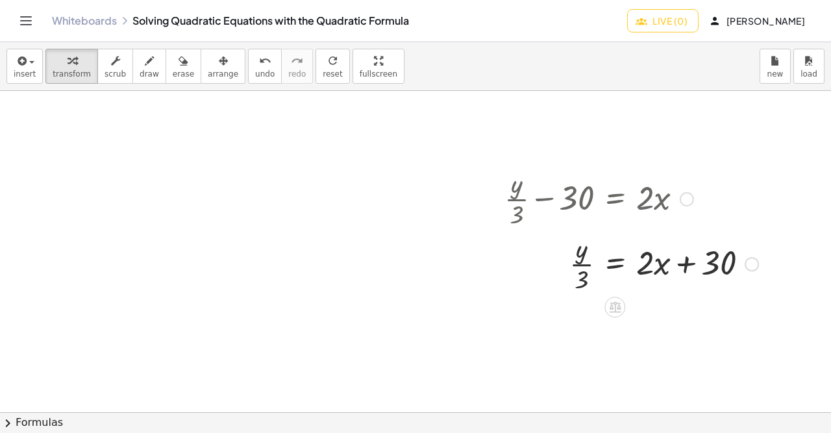
scroll to position [165, 992]
drag, startPoint x: 583, startPoint y: 279, endPoint x: 651, endPoint y: 269, distance: 69.5
click at [651, 269] on div at bounding box center [631, 260] width 267 height 65
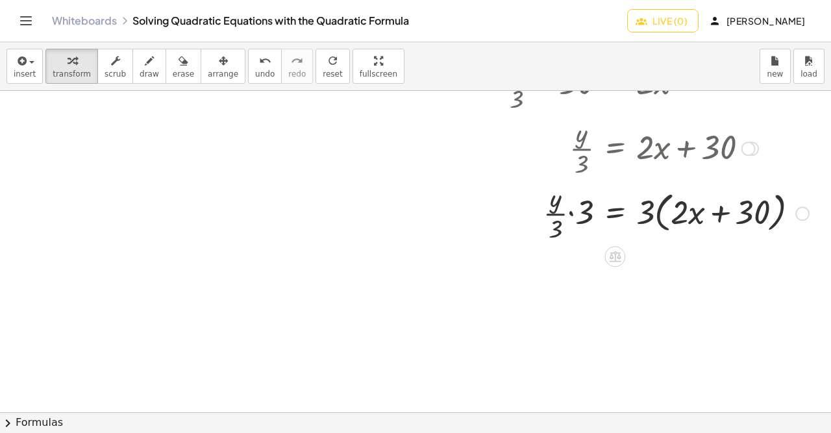
scroll to position [291, 992]
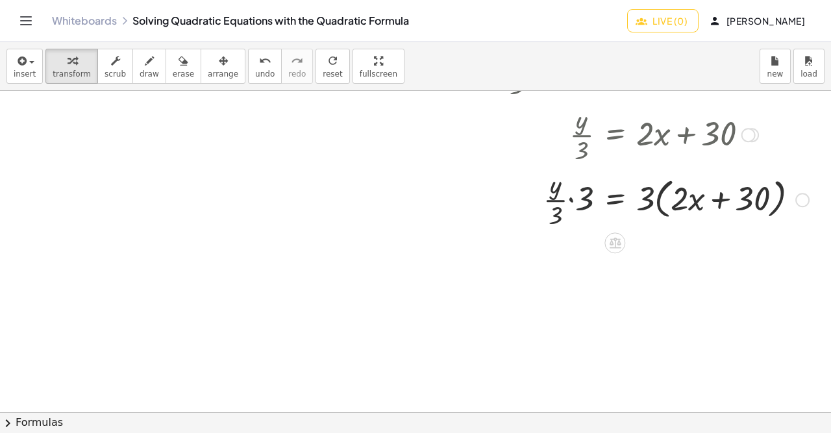
click at [579, 202] on div at bounding box center [656, 198] width 317 height 65
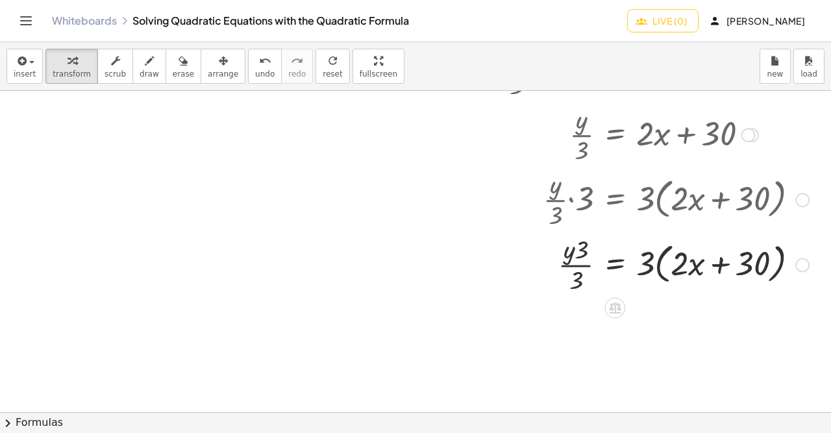
click at [587, 265] on div at bounding box center [656, 263] width 317 height 65
drag, startPoint x: 581, startPoint y: 247, endPoint x: 584, endPoint y: 276, distance: 28.7
click at [584, 276] on div at bounding box center [656, 263] width 317 height 65
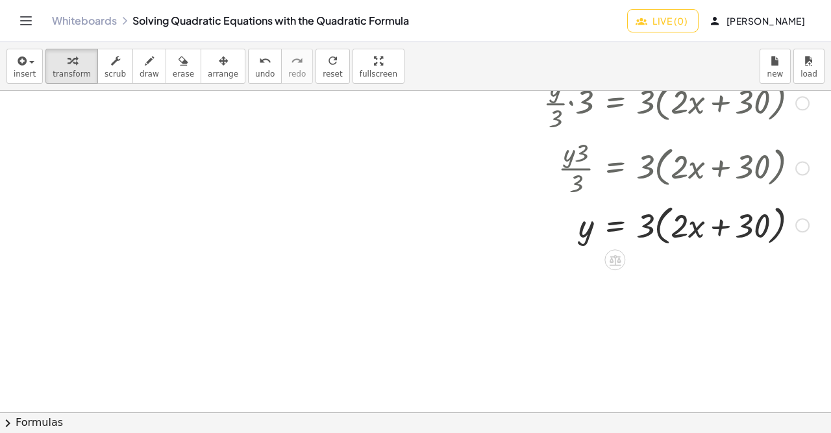
scroll to position [389, 992]
drag, startPoint x: 643, startPoint y: 232, endPoint x: 665, endPoint y: 232, distance: 22.1
click at [665, 232] on div at bounding box center [656, 223] width 317 height 49
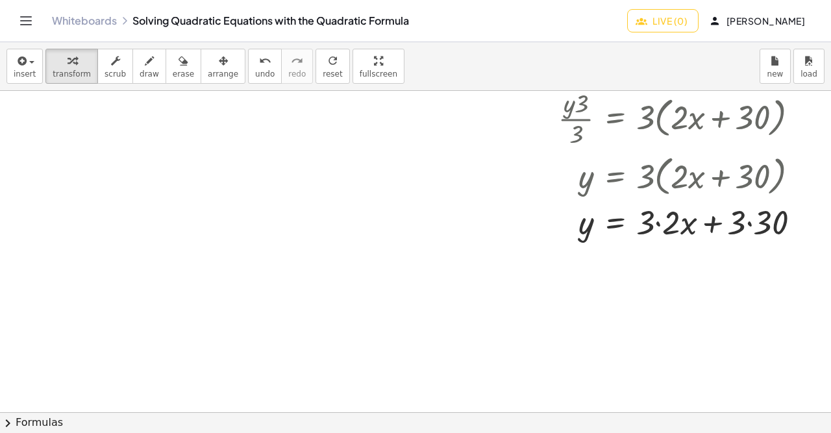
scroll to position [437, 992]
click at [660, 221] on div at bounding box center [657, 221] width 319 height 44
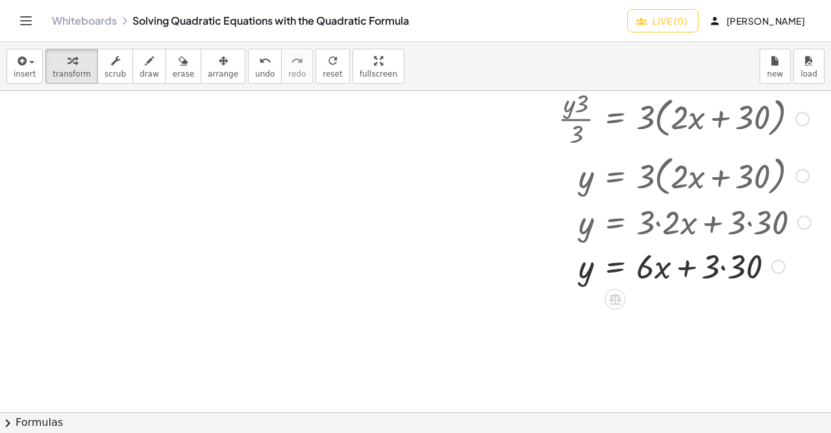
click at [725, 269] on div at bounding box center [657, 265] width 319 height 44
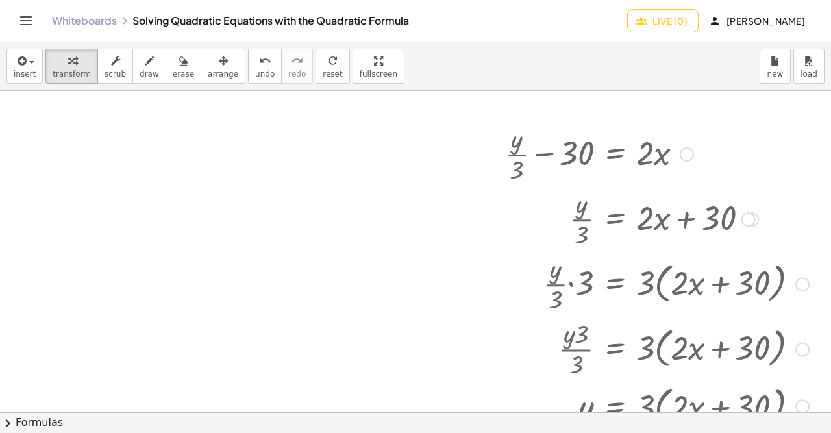
scroll to position [210, 992]
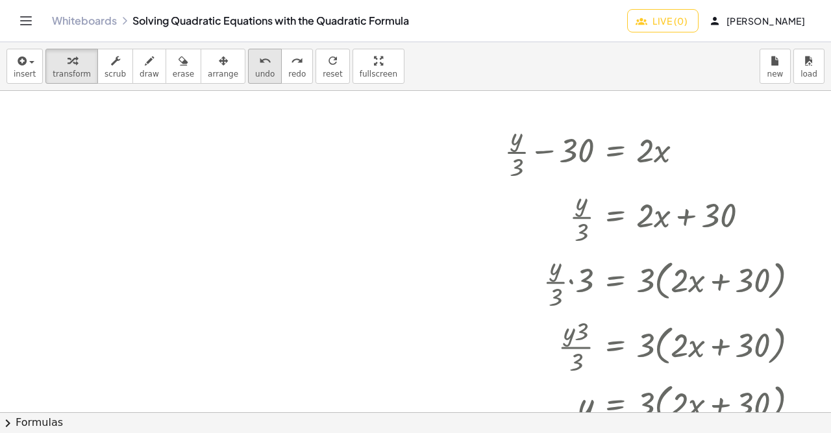
click at [259, 62] on icon "undo" at bounding box center [265, 61] width 12 height 16
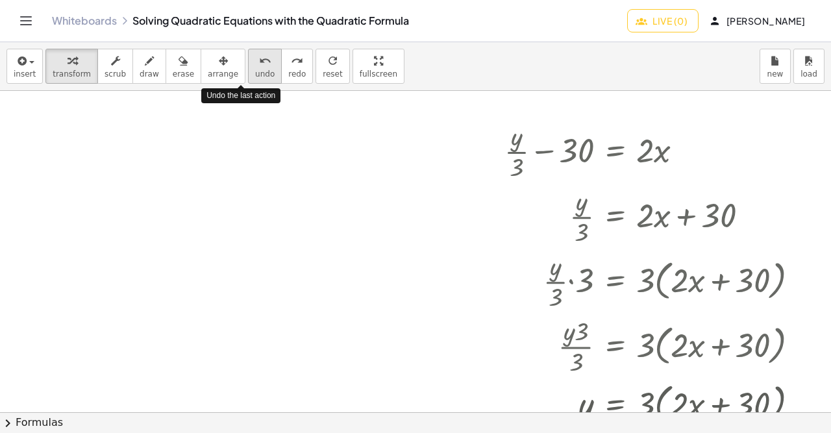
click at [259, 62] on icon "undo" at bounding box center [265, 61] width 12 height 16
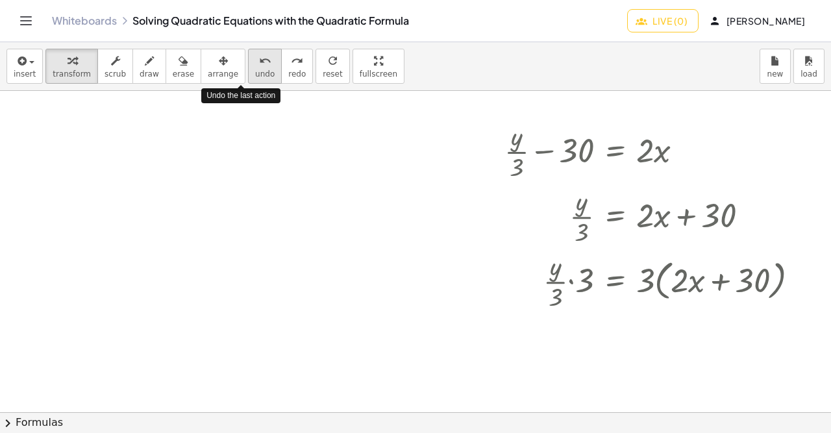
click at [259, 62] on icon "undo" at bounding box center [265, 61] width 12 height 16
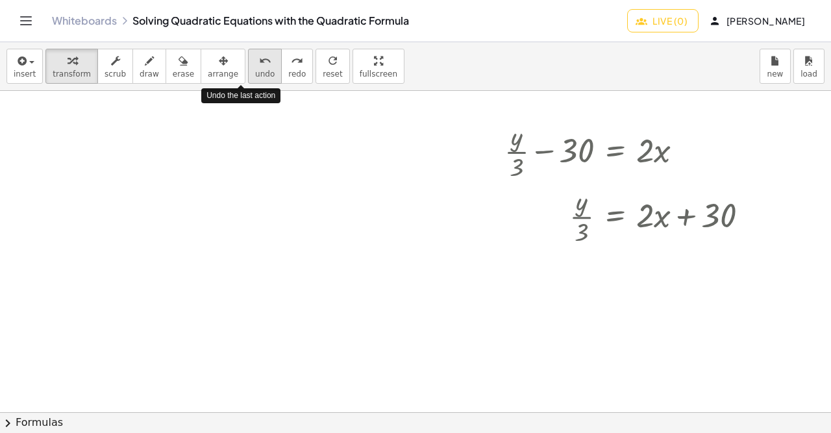
click at [259, 62] on icon "undo" at bounding box center [265, 61] width 12 height 16
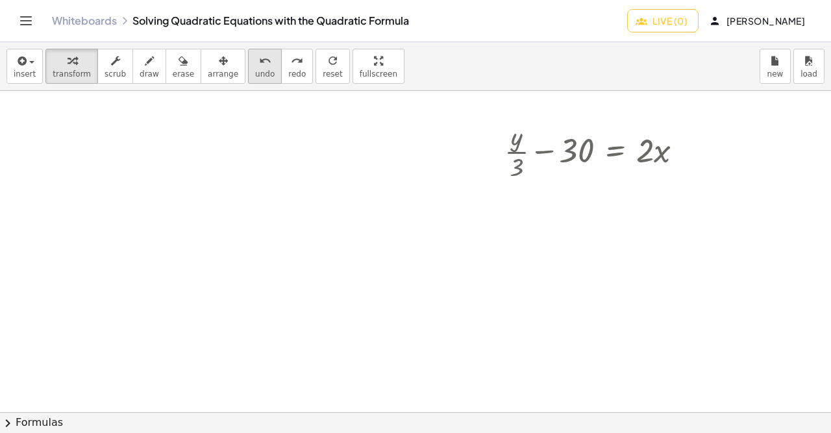
click at [259, 67] on icon "undo" at bounding box center [265, 61] width 12 height 16
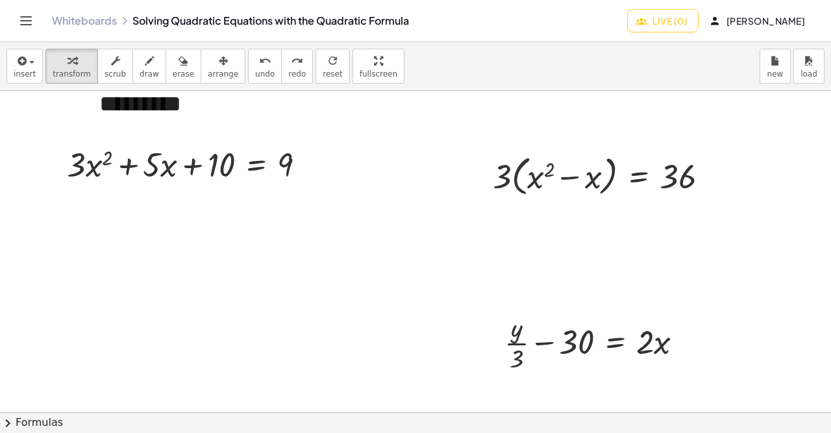
scroll to position [17, 992]
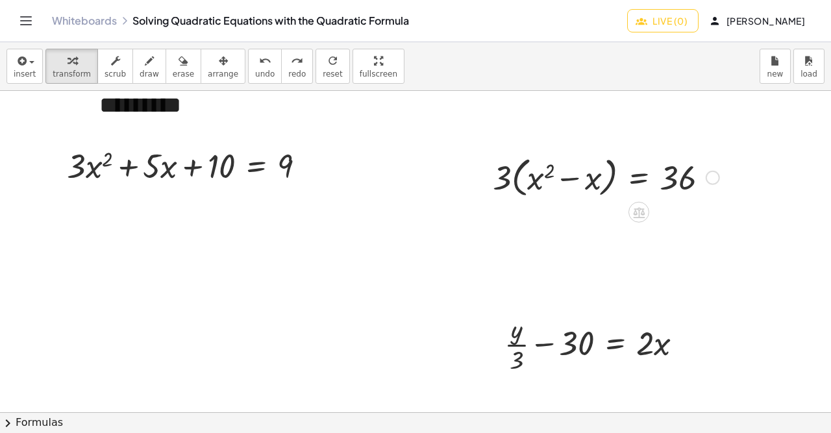
click at [550, 189] on div at bounding box center [605, 176] width 239 height 49
drag, startPoint x: 505, startPoint y: 178, endPoint x: 682, endPoint y: 182, distance: 177.2
click at [682, 182] on div at bounding box center [605, 176] width 239 height 49
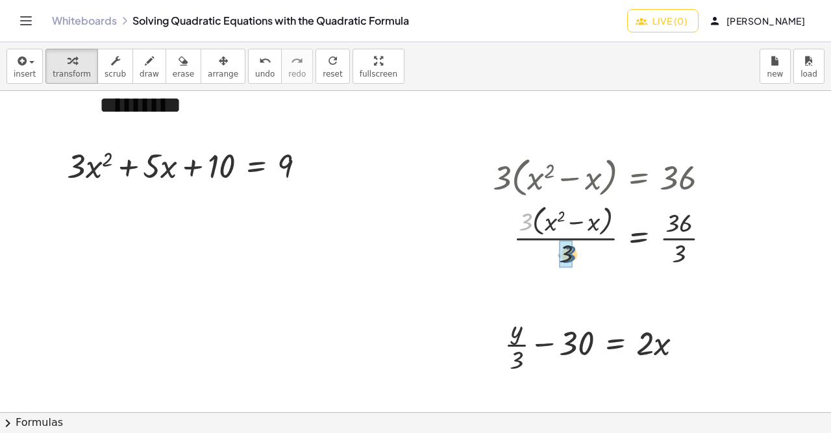
drag, startPoint x: 523, startPoint y: 220, endPoint x: 566, endPoint y: 253, distance: 54.6
click at [638, 236] on div "· 3 · ( + x 2 − x ) = 36 · 3 · 3 · · 3" at bounding box center [638, 236] width 0 height 0
click at [679, 246] on div at bounding box center [606, 234] width 241 height 65
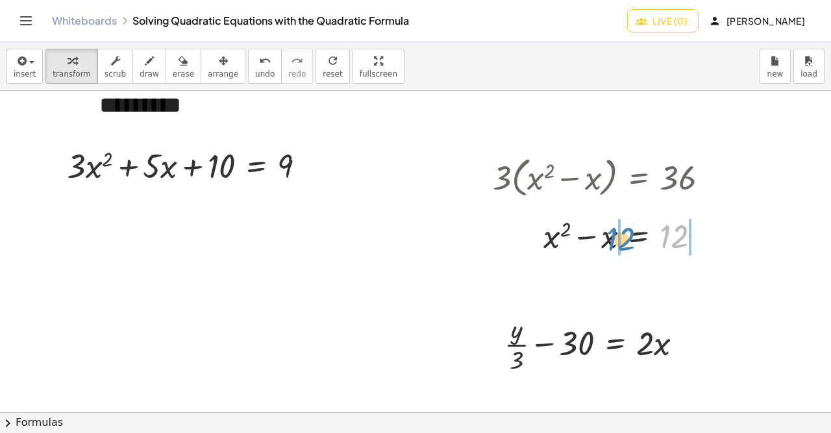
drag, startPoint x: 670, startPoint y: 230, endPoint x: 618, endPoint y: 233, distance: 52.6
click at [638, 236] on div "12 + x 2 − x = 12" at bounding box center [638, 236] width 0 height 0
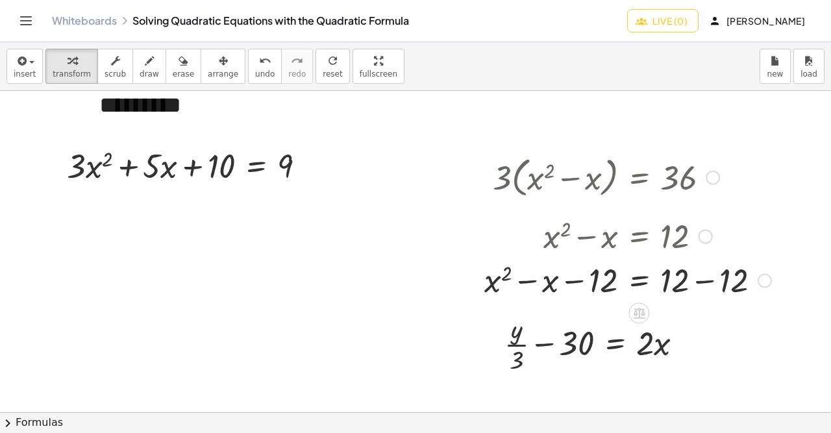
click at [709, 285] on div at bounding box center [628, 279] width 300 height 44
click at [641, 306] on icon at bounding box center [639, 313] width 14 height 14
click at [656, 313] on div "÷" at bounding box center [664, 312] width 21 height 21
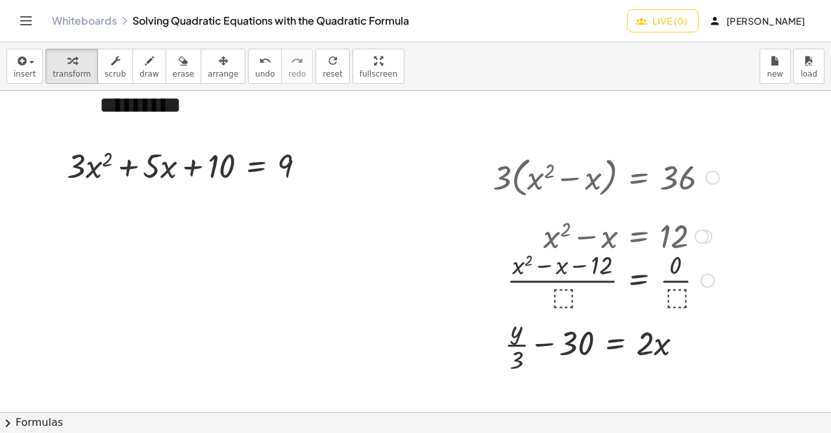
click at [566, 298] on div at bounding box center [605, 279] width 239 height 65
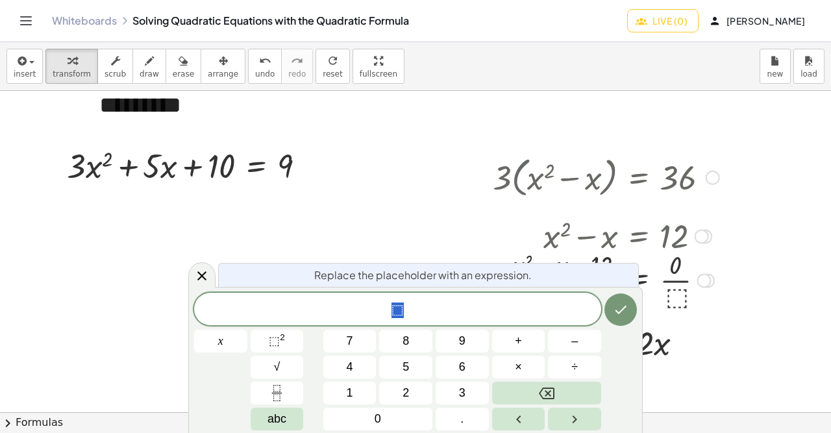
scroll to position [11, 0]
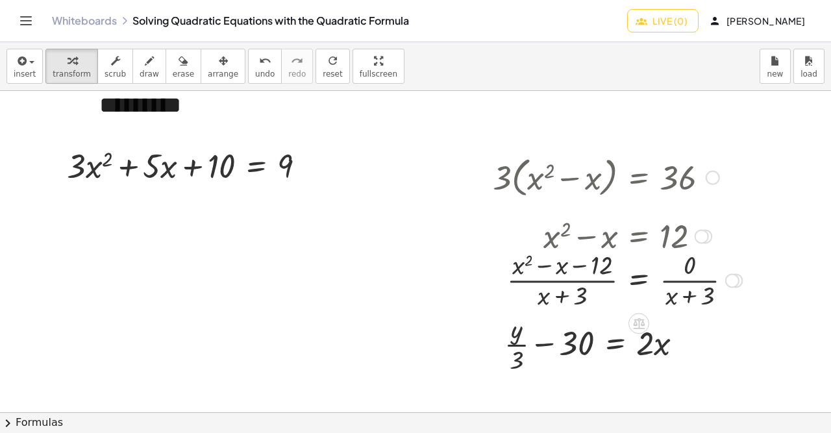
click at [544, 287] on div at bounding box center [617, 279] width 262 height 65
click at [553, 292] on div at bounding box center [617, 279] width 262 height 65
click at [524, 297] on div at bounding box center [617, 279] width 262 height 65
click at [564, 280] on div at bounding box center [617, 279] width 262 height 65
click at [675, 283] on div at bounding box center [617, 279] width 262 height 65
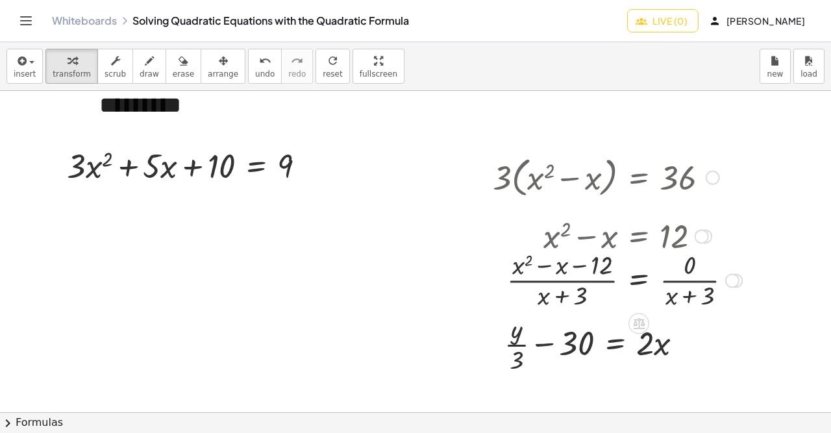
click at [675, 282] on div at bounding box center [617, 279] width 262 height 65
click at [566, 285] on div at bounding box center [605, 279] width 239 height 65
click at [565, 283] on div at bounding box center [605, 279] width 239 height 65
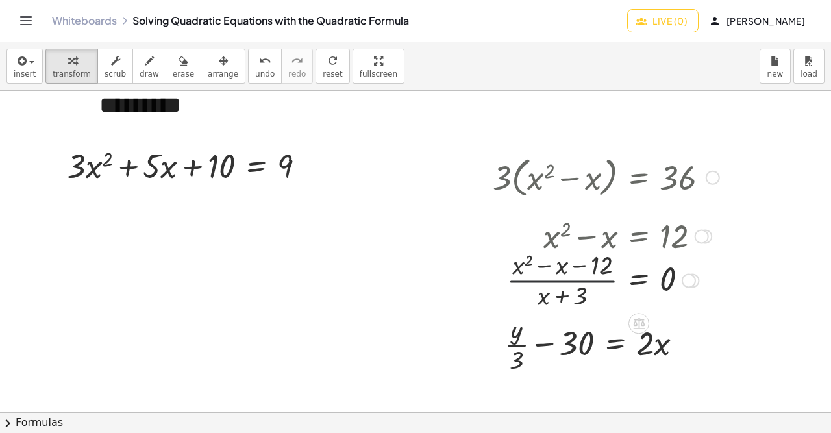
click at [565, 283] on div at bounding box center [605, 279] width 239 height 65
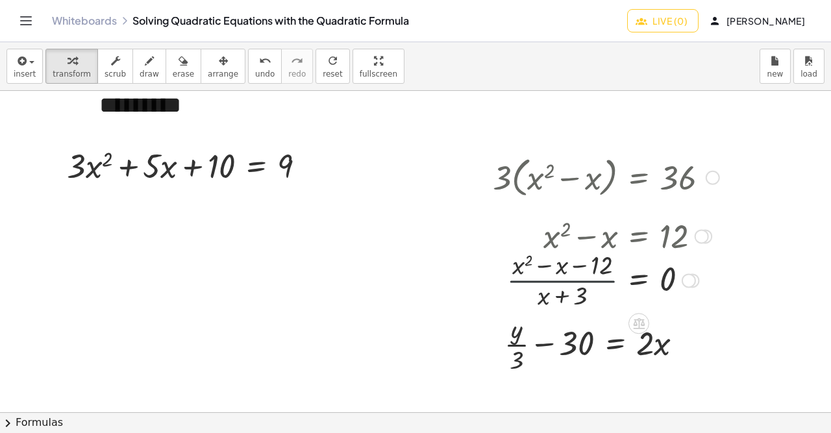
click at [565, 283] on div at bounding box center [605, 279] width 239 height 65
click at [251, 76] on button "undo undo" at bounding box center [265, 66] width 34 height 35
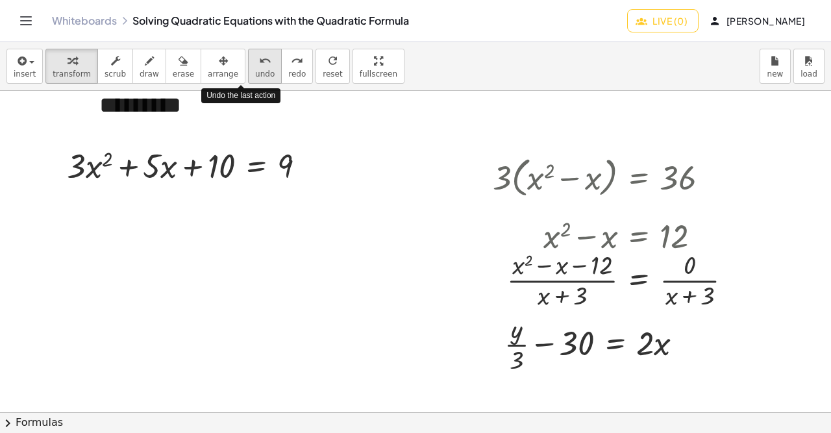
click at [255, 76] on span "undo" at bounding box center [264, 73] width 19 height 9
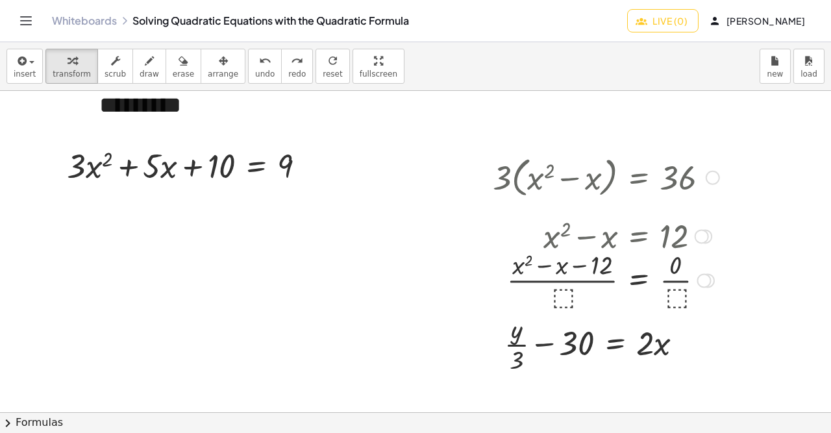
click at [552, 291] on div at bounding box center [605, 279] width 239 height 65
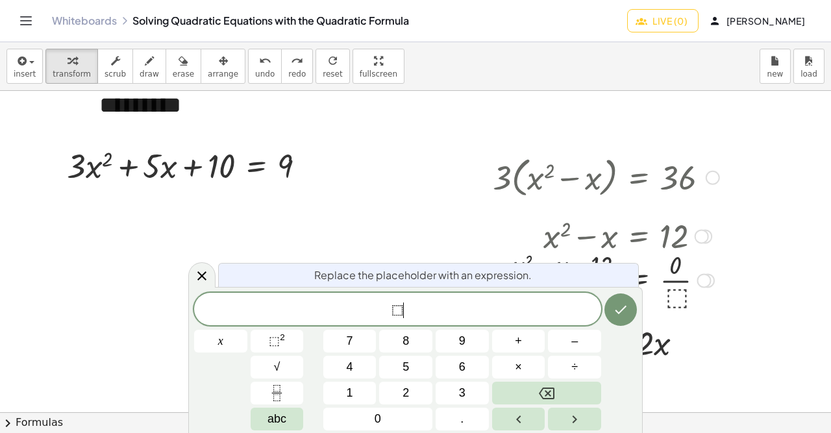
scroll to position [0, 0]
click at [396, 313] on span "⬚" at bounding box center [397, 310] width 12 height 16
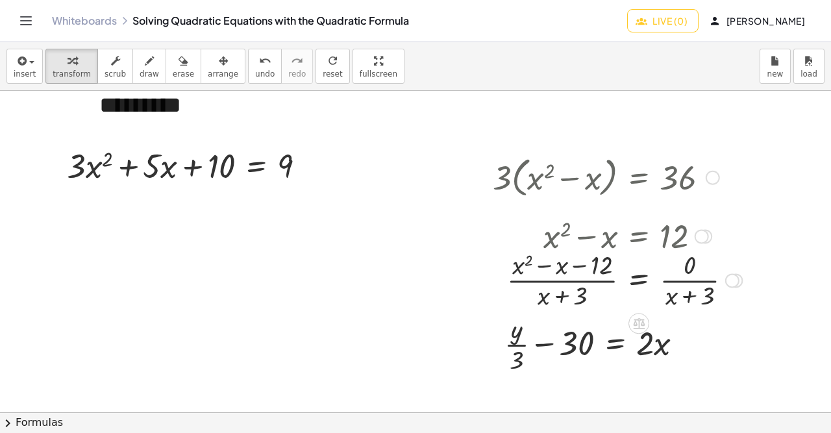
click at [543, 284] on div at bounding box center [617, 279] width 262 height 65
click at [543, 283] on div at bounding box center [617, 279] width 262 height 65
click at [556, 282] on div at bounding box center [617, 279] width 262 height 65
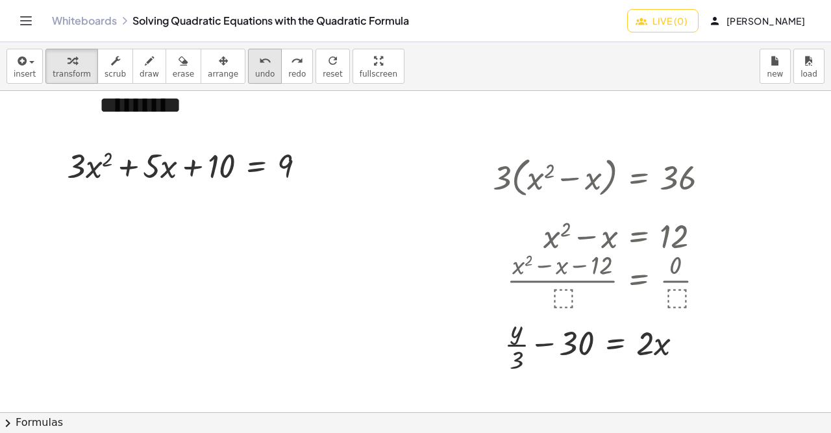
click at [255, 71] on span "undo" at bounding box center [264, 73] width 19 height 9
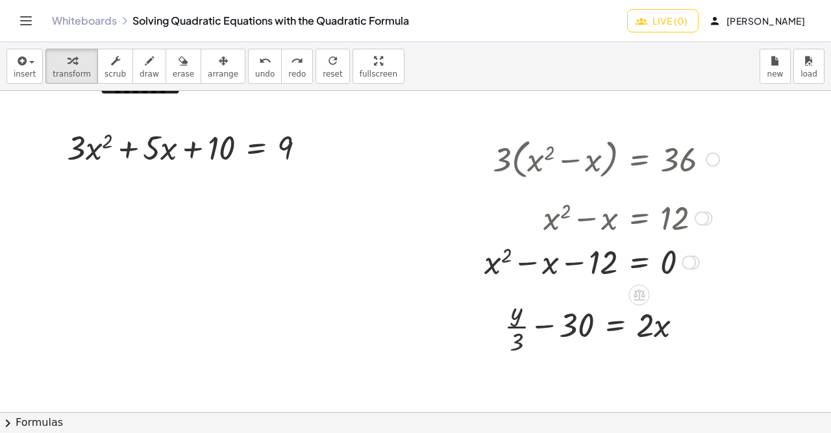
scroll to position [0, 992]
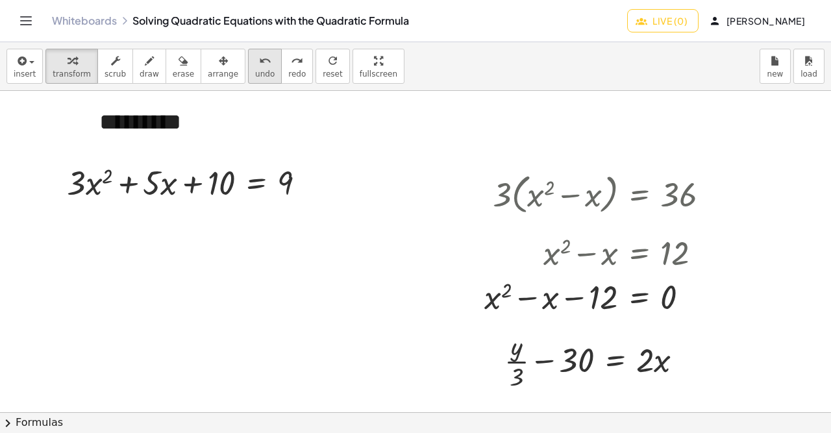
click at [259, 56] on icon "undo" at bounding box center [265, 61] width 12 height 16
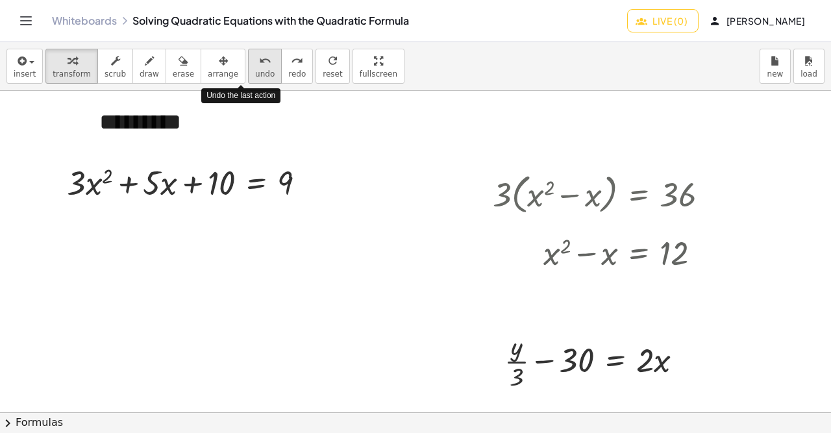
click at [259, 56] on icon "undo" at bounding box center [265, 61] width 12 height 16
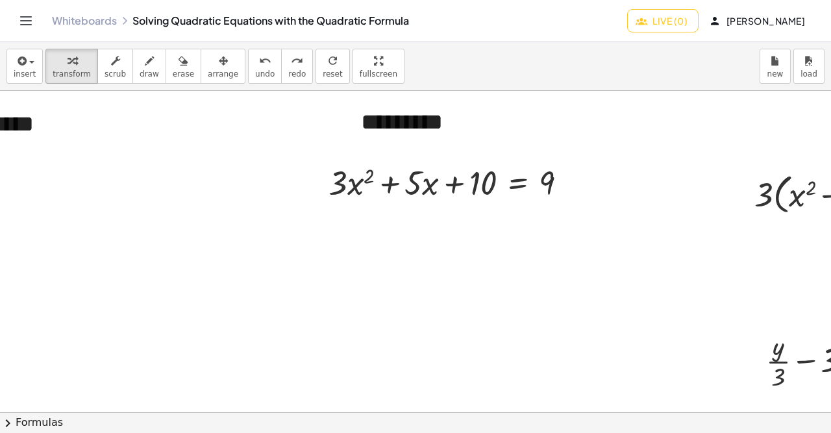
scroll to position [0, 716]
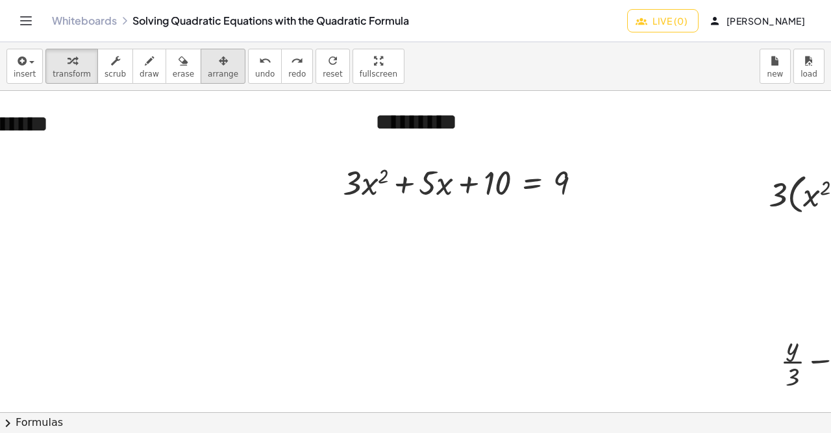
click at [208, 53] on div "button" at bounding box center [223, 61] width 30 height 16
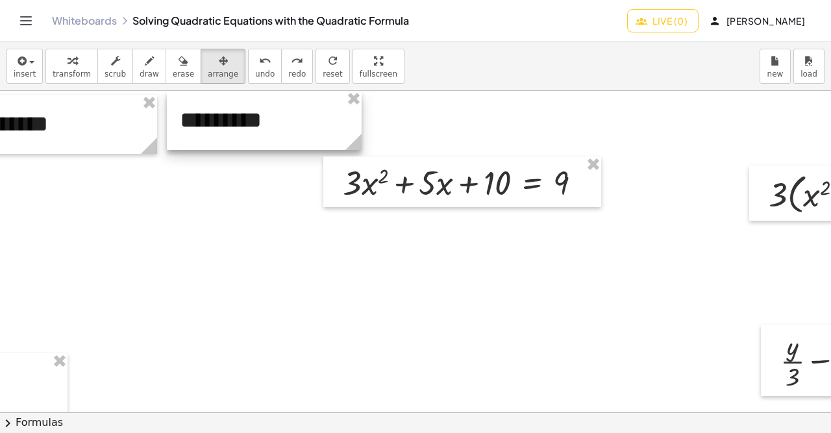
drag, startPoint x: 444, startPoint y: 136, endPoint x: 243, endPoint y: 124, distance: 200.8
click at [243, 124] on div at bounding box center [264, 120] width 195 height 59
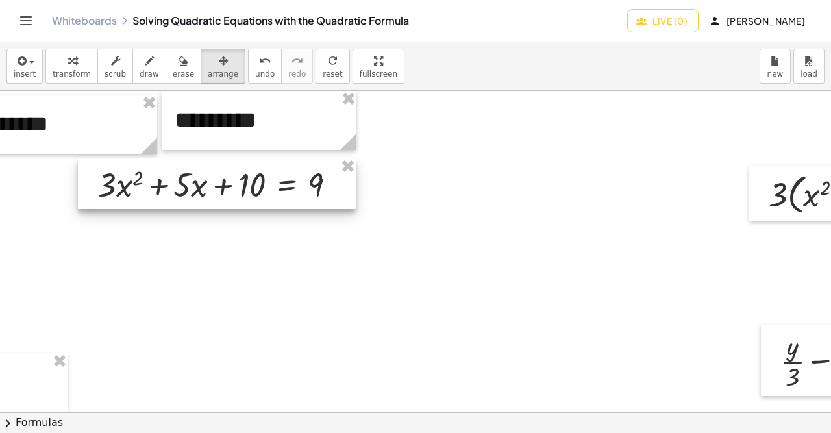
drag, startPoint x: 434, startPoint y: 174, endPoint x: 191, endPoint y: 180, distance: 242.7
click at [191, 180] on div at bounding box center [217, 183] width 278 height 51
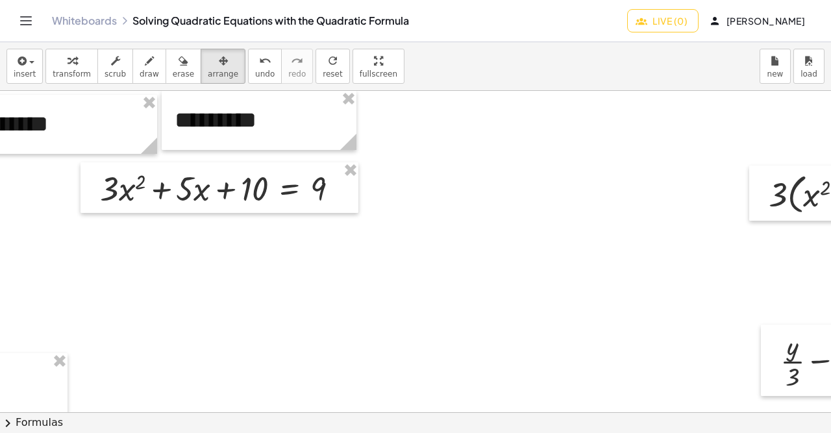
scroll to position [0, 992]
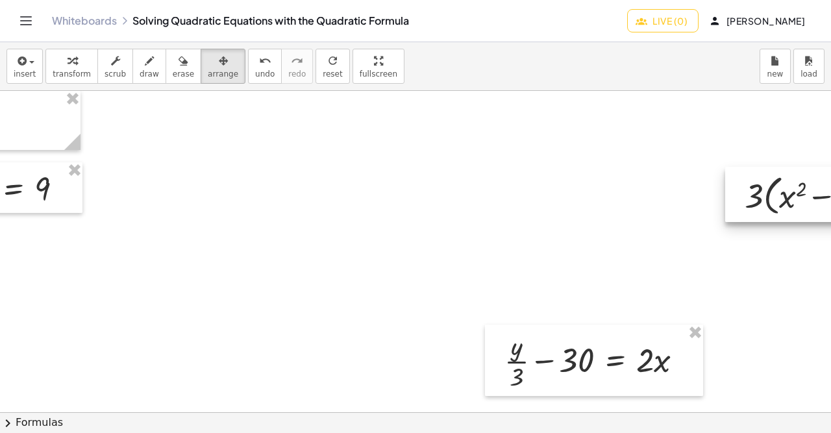
drag, startPoint x: 578, startPoint y: 193, endPoint x: 830, endPoint y: 194, distance: 251.8
click at [830, 194] on html "**********" at bounding box center [415, 216] width 831 height 433
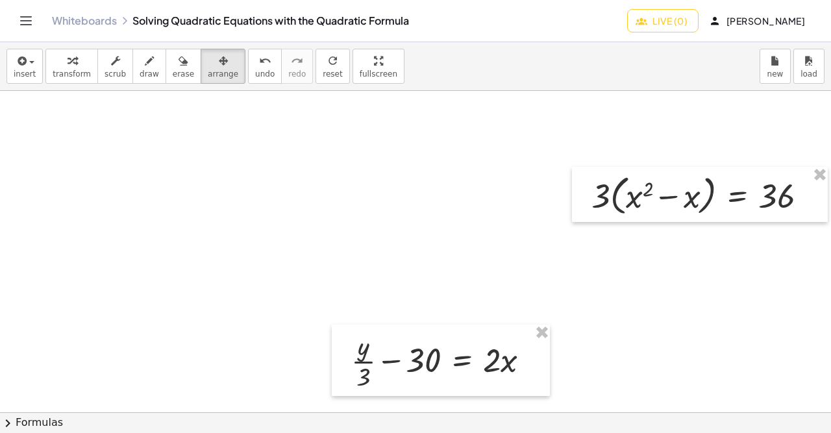
drag, startPoint x: 626, startPoint y: 194, endPoint x: 484, endPoint y: 196, distance: 142.1
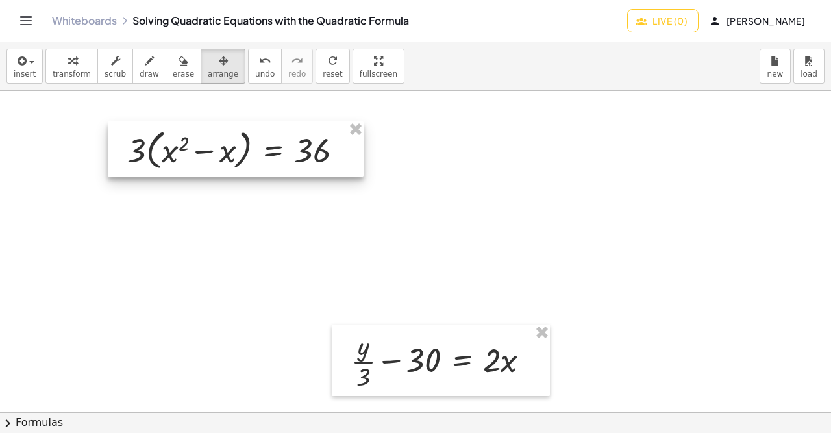
drag, startPoint x: 627, startPoint y: 190, endPoint x: 160, endPoint y: 146, distance: 469.2
click at [160, 146] on div at bounding box center [236, 149] width 256 height 56
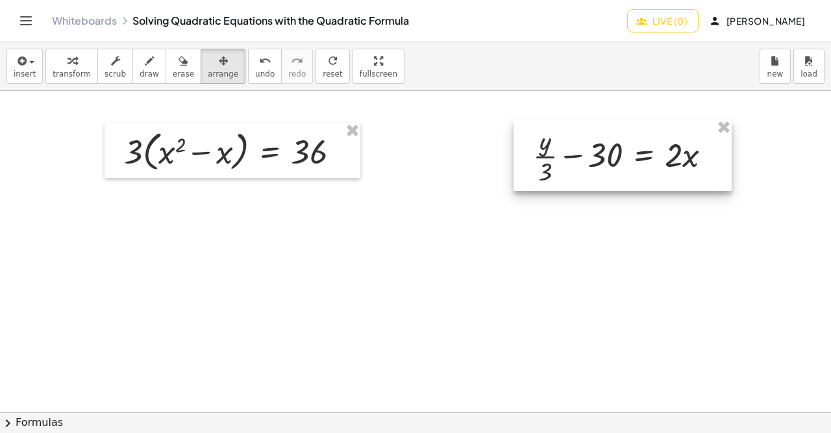
drag, startPoint x: 394, startPoint y: 341, endPoint x: 574, endPoint y: 132, distance: 275.2
click at [574, 132] on div at bounding box center [622, 154] width 218 height 71
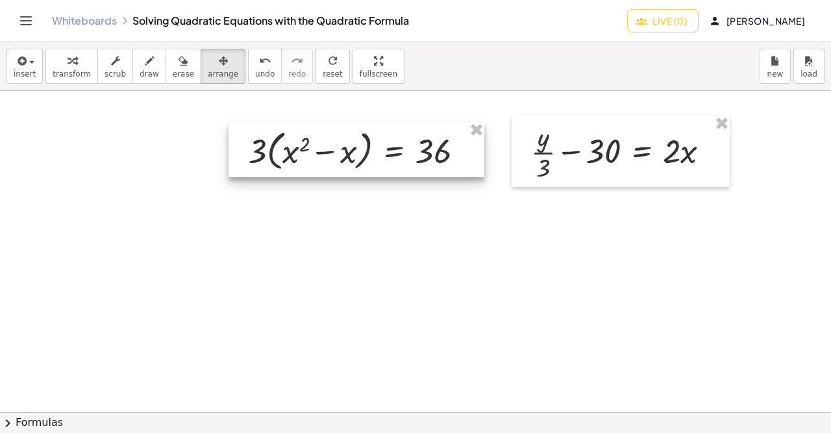
drag, startPoint x: 249, startPoint y: 158, endPoint x: 372, endPoint y: 157, distance: 123.9
click at [372, 157] on div at bounding box center [356, 150] width 256 height 56
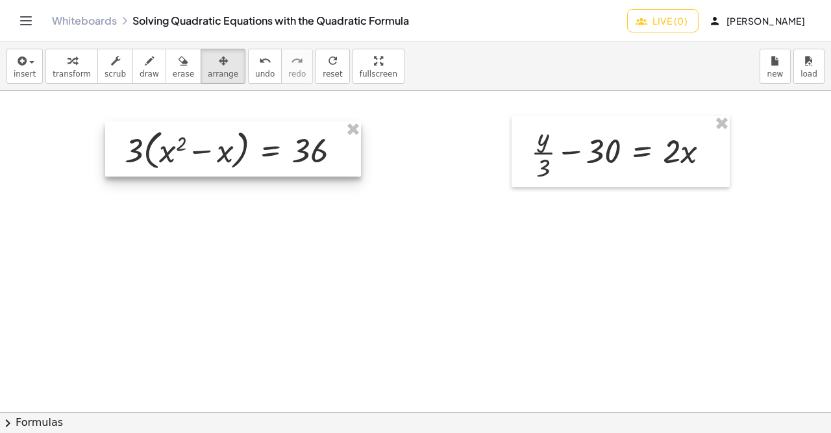
drag, startPoint x: 372, startPoint y: 157, endPoint x: 249, endPoint y: 156, distance: 123.3
click at [249, 156] on div at bounding box center [233, 149] width 256 height 56
